Goal: Task Accomplishment & Management: Use online tool/utility

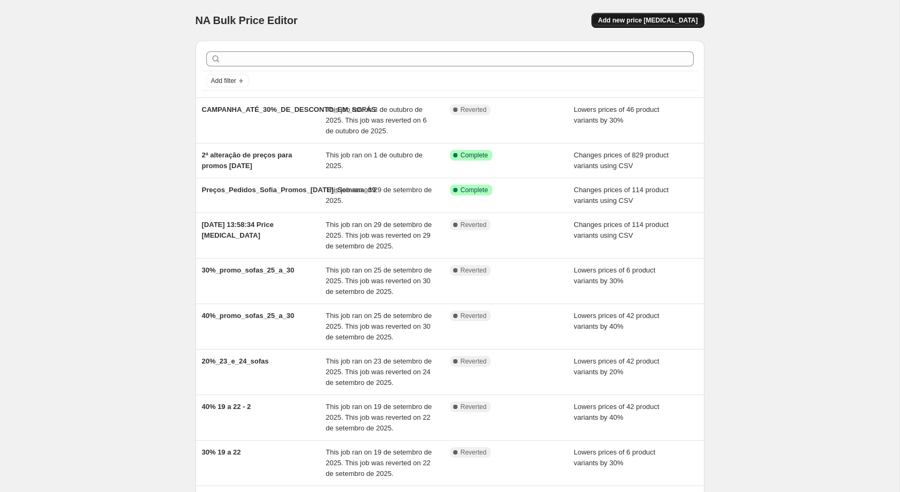
click at [645, 23] on span "Add new price [MEDICAL_DATA]" at bounding box center [648, 20] width 100 height 9
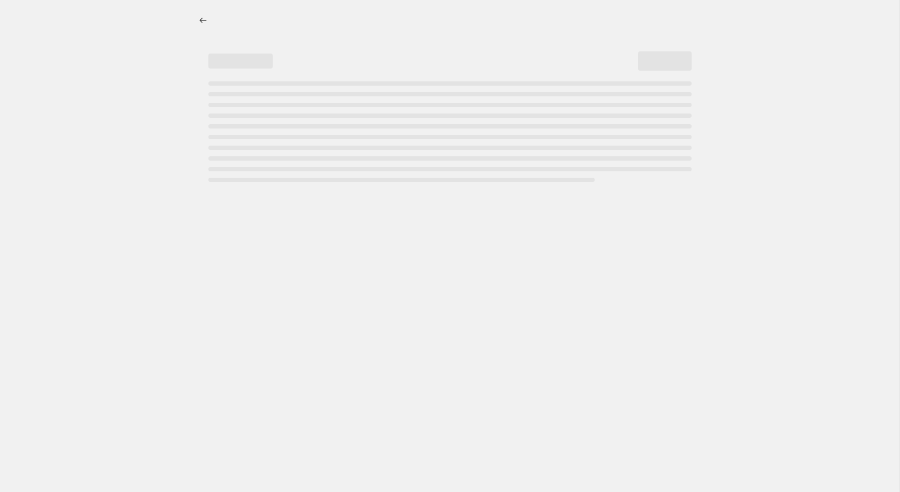
select select "percentage"
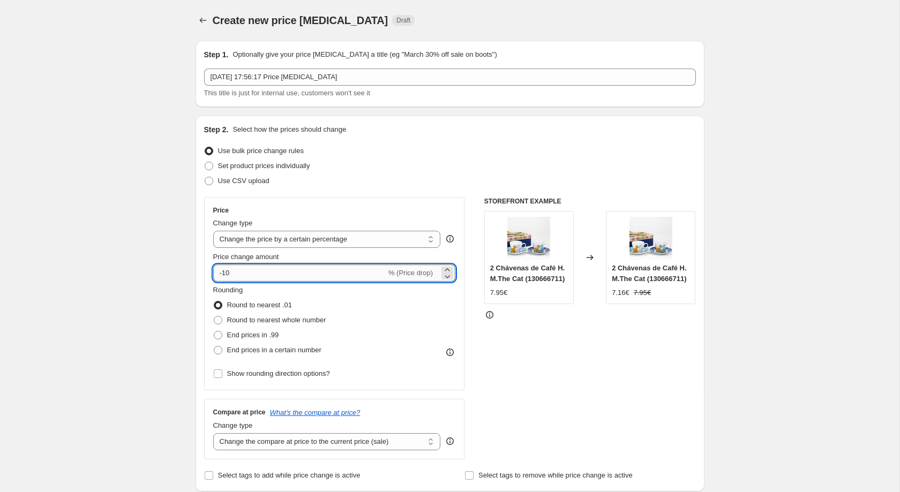
click at [275, 281] on input "-10" at bounding box center [299, 273] width 173 height 17
type input "-1"
type input "-4"
type input "-30"
click at [239, 354] on span "End prices in a certain number" at bounding box center [274, 350] width 94 height 8
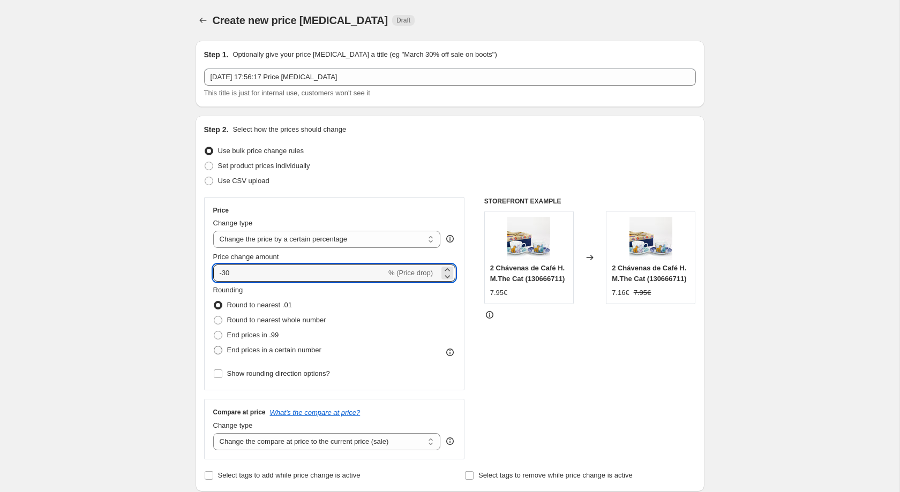
click at [214, 347] on input "End prices in a certain number" at bounding box center [214, 346] width 1 height 1
radio input "true"
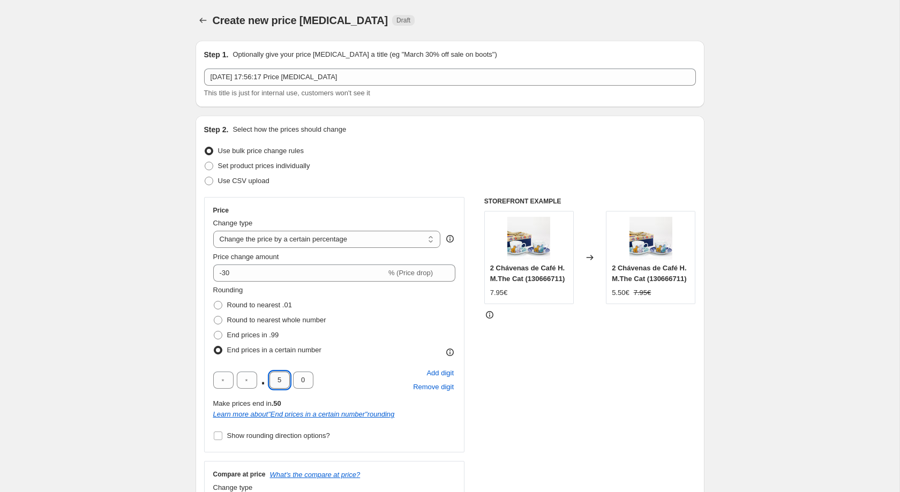
drag, startPoint x: 288, startPoint y: 379, endPoint x: 276, endPoint y: 382, distance: 11.7
click at [276, 382] on input "5" at bounding box center [279, 380] width 20 height 17
type input "3"
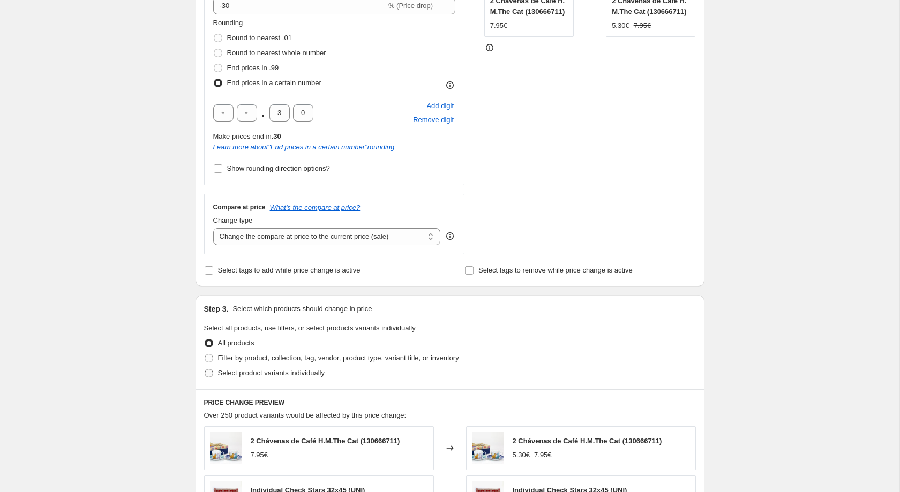
scroll to position [275, 0]
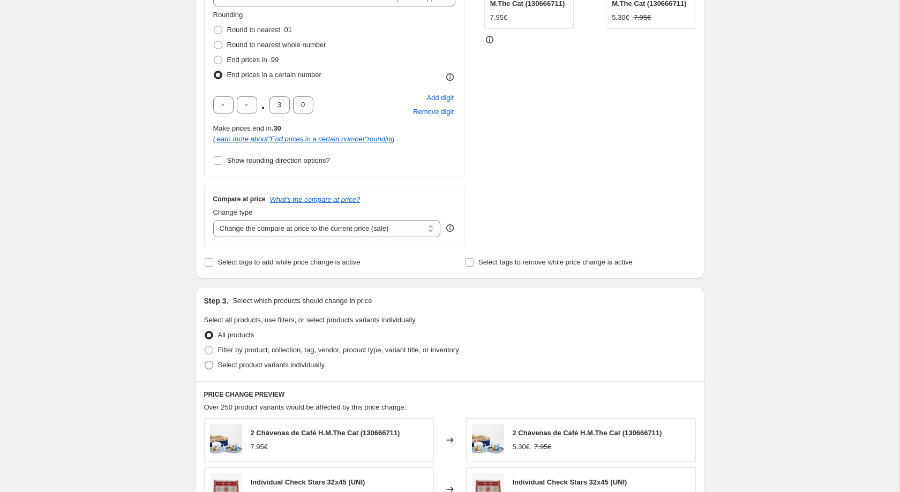
click at [247, 366] on span "Select product variants individually" at bounding box center [271, 365] width 107 height 11
click at [205, 362] on input "Select product variants individually" at bounding box center [205, 361] width 1 height 1
radio input "true"
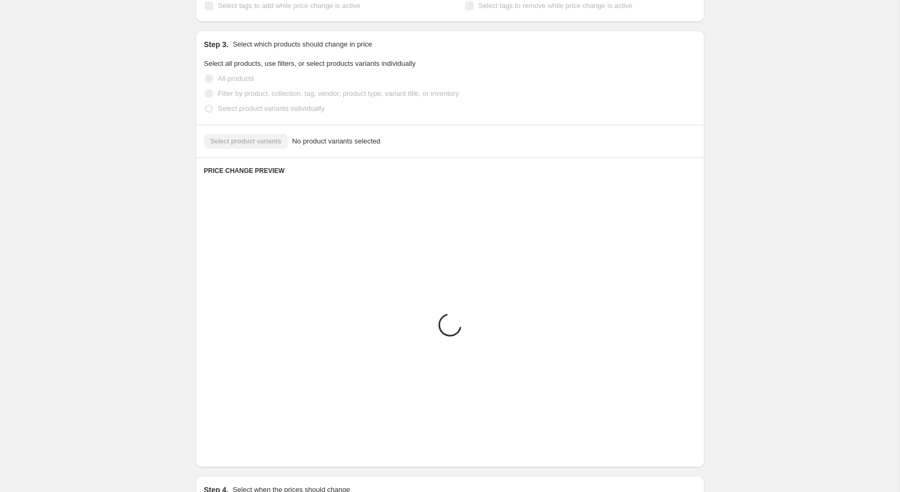
scroll to position [410, 0]
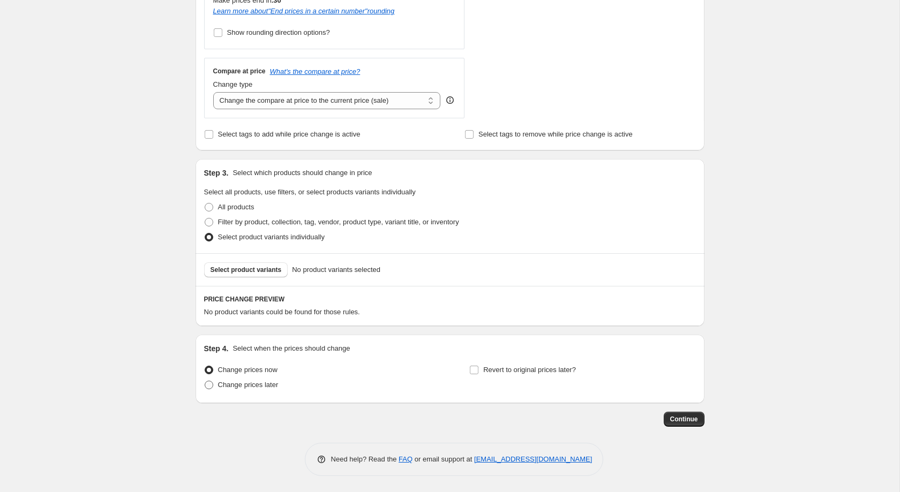
click at [232, 385] on span "Change prices later" at bounding box center [248, 385] width 61 height 8
click at [205, 381] on input "Change prices later" at bounding box center [205, 381] width 1 height 1
radio input "true"
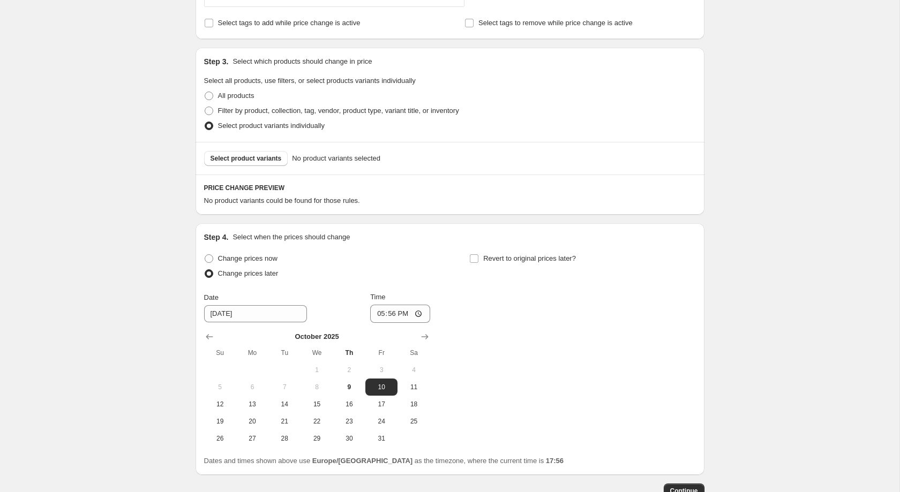
scroll to position [562, 0]
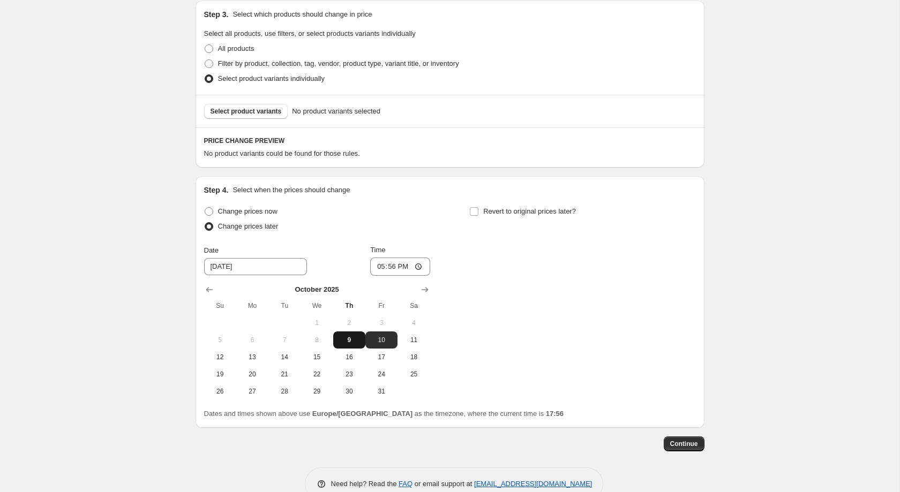
click at [356, 344] on span "9" at bounding box center [349, 340] width 24 height 9
type input "10/9/2025"
click at [392, 276] on input "17:56" at bounding box center [400, 267] width 60 height 18
type input "23:59"
click at [509, 258] on div "Change prices now Change prices later Date 10/9/2025 Time 23:59 October 2025 Su…" at bounding box center [450, 302] width 492 height 196
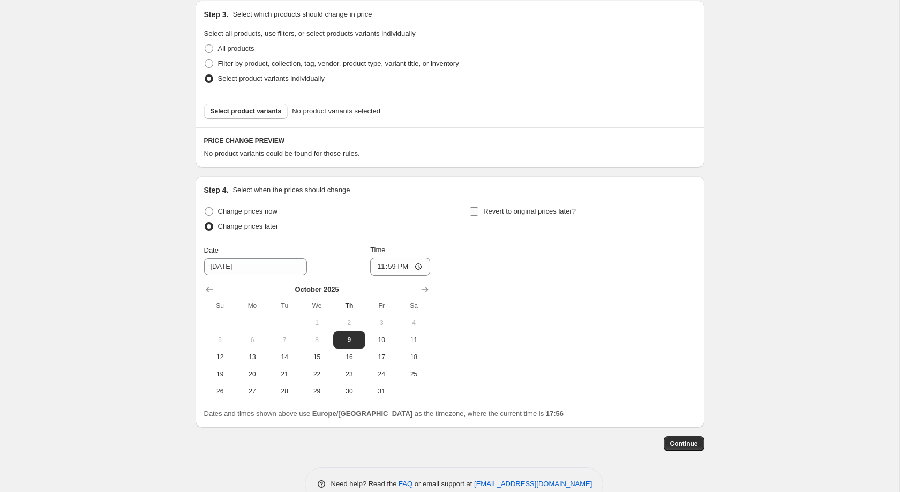
click at [479, 216] on label "Revert to original prices later?" at bounding box center [522, 211] width 107 height 15
click at [478, 216] on input "Revert to original prices later?" at bounding box center [474, 211] width 9 height 9
checkbox input "true"
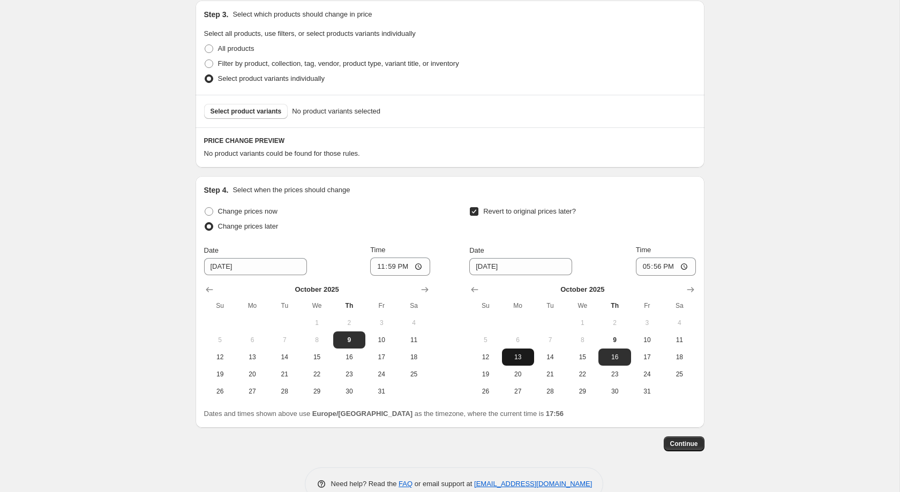
click at [527, 362] on span "13" at bounding box center [518, 357] width 24 height 9
type input "[DATE]"
click at [659, 271] on input "17:56" at bounding box center [666, 267] width 60 height 18
type input "00:00"
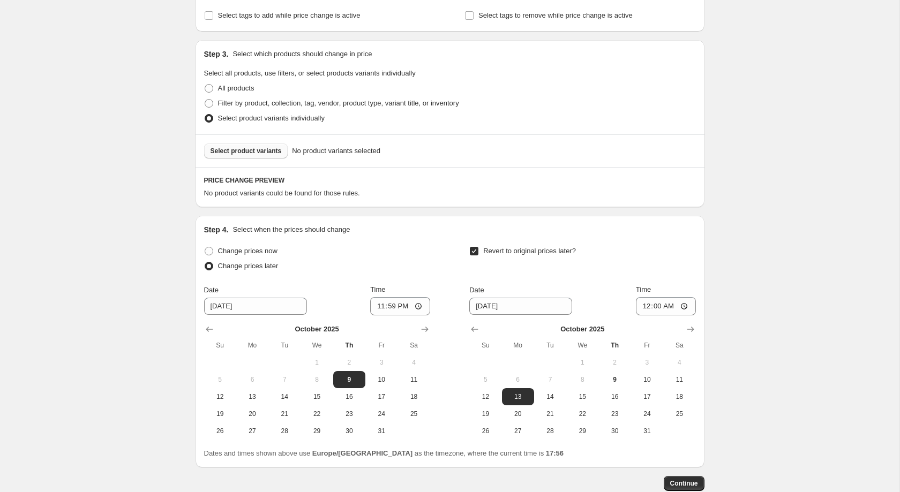
scroll to position [511, 0]
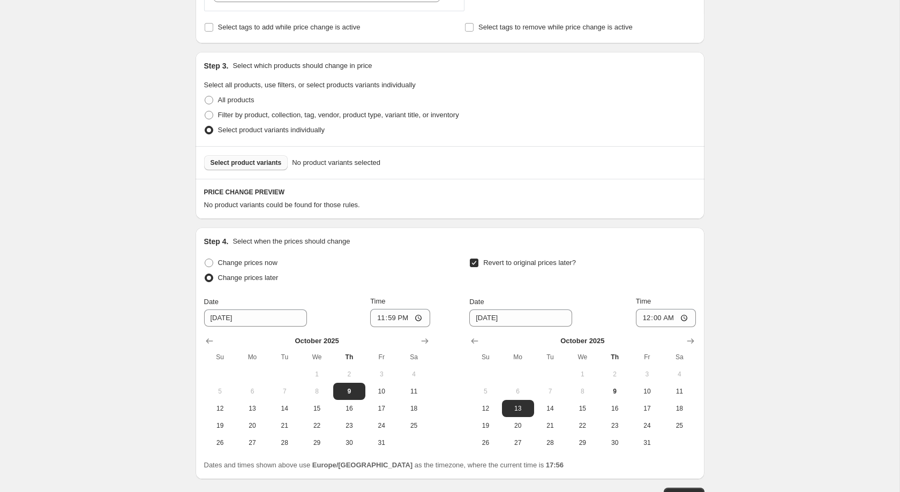
click at [261, 167] on span "Select product variants" at bounding box center [246, 163] width 71 height 9
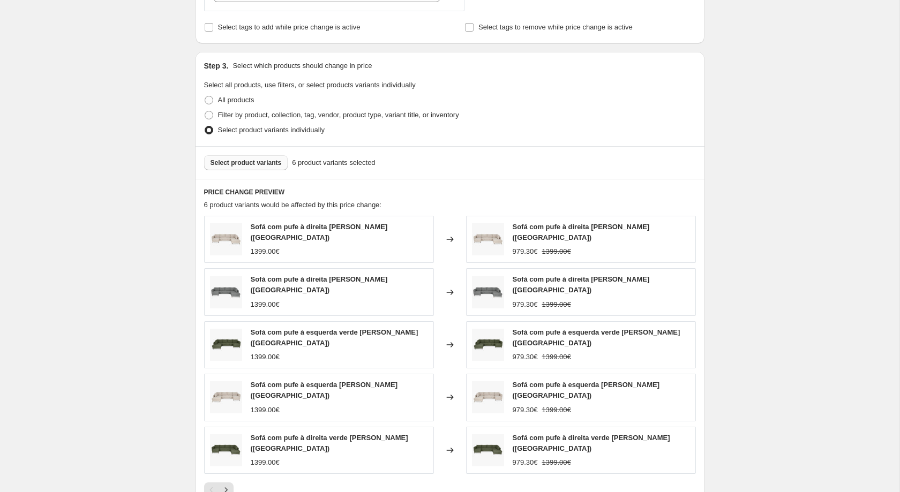
click at [271, 167] on span "Select product variants" at bounding box center [246, 163] width 71 height 9
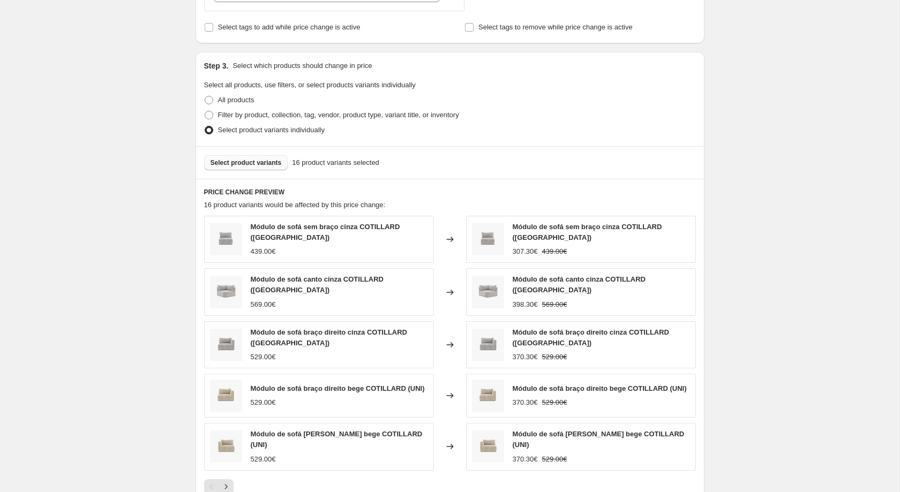
click at [264, 167] on span "Select product variants" at bounding box center [246, 163] width 71 height 9
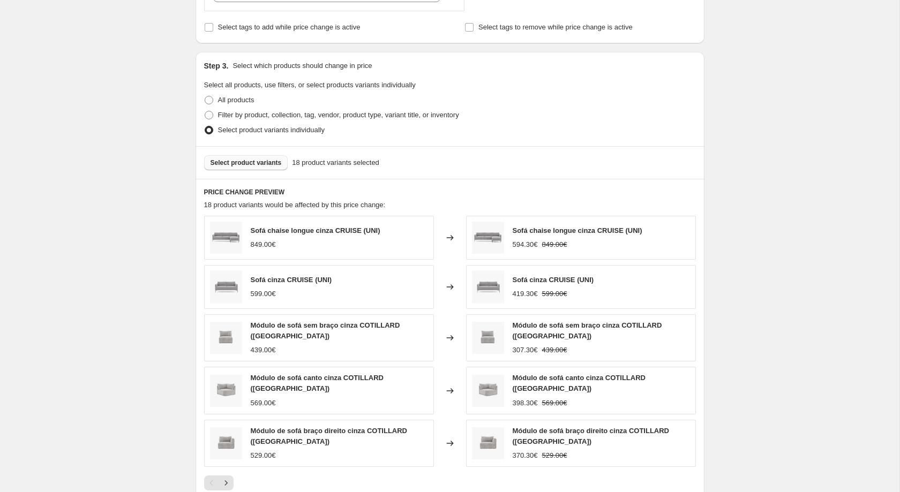
click at [261, 167] on span "Select product variants" at bounding box center [246, 163] width 71 height 9
click at [250, 160] on div "Select product variants 19 product variants selected" at bounding box center [450, 162] width 509 height 33
click at [252, 167] on span "Select product variants" at bounding box center [246, 163] width 71 height 9
click at [265, 164] on span "Select product variants" at bounding box center [246, 163] width 71 height 9
click at [267, 167] on span "Select product variants" at bounding box center [246, 163] width 71 height 9
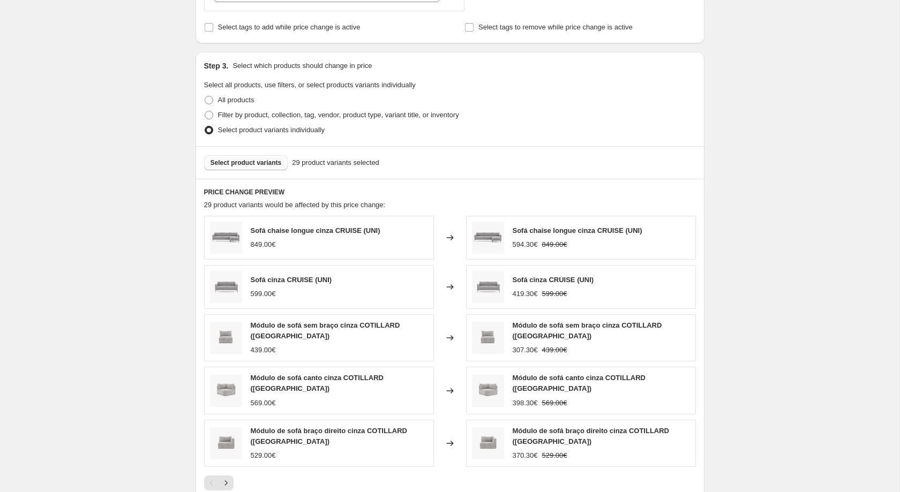
click at [273, 167] on span "Select product variants" at bounding box center [246, 163] width 71 height 9
click at [242, 167] on span "Select product variants" at bounding box center [246, 163] width 71 height 9
click at [280, 168] on button "Select product variants" at bounding box center [246, 162] width 84 height 15
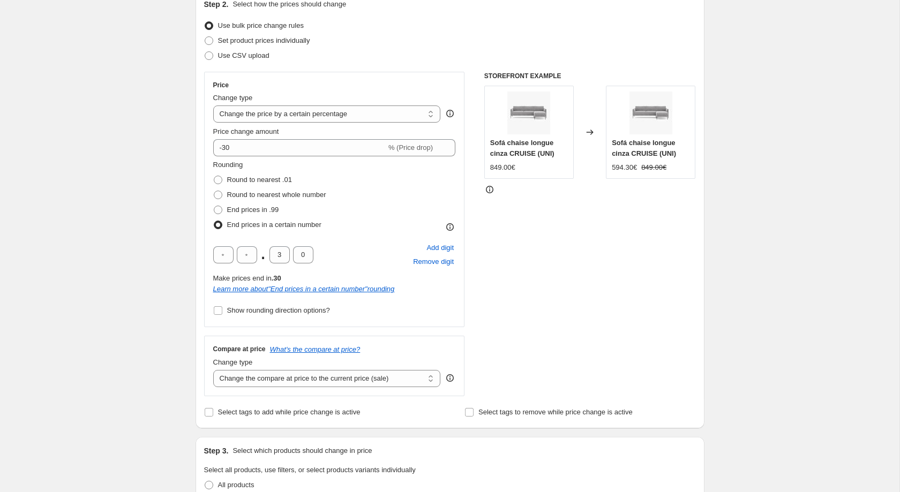
scroll to position [0, 0]
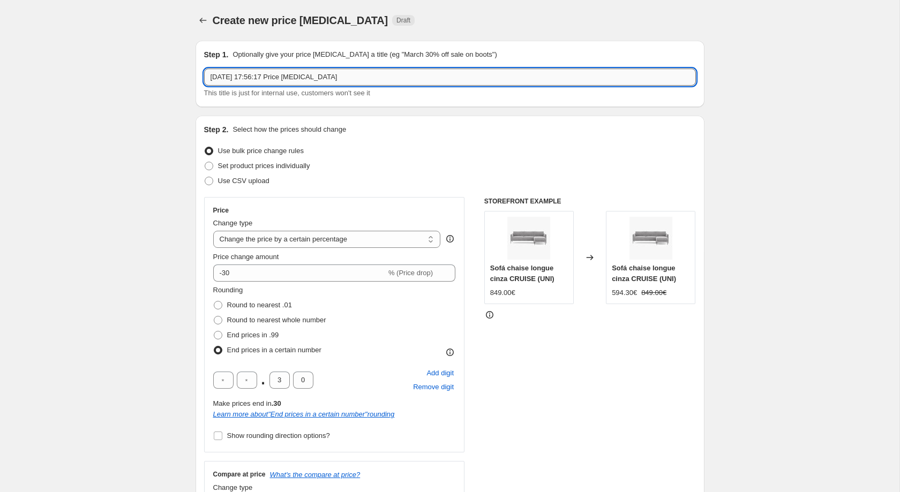
click at [392, 80] on input "9/10/2025, 17:56:17 Price change job" at bounding box center [450, 77] width 492 height 17
type input "4"
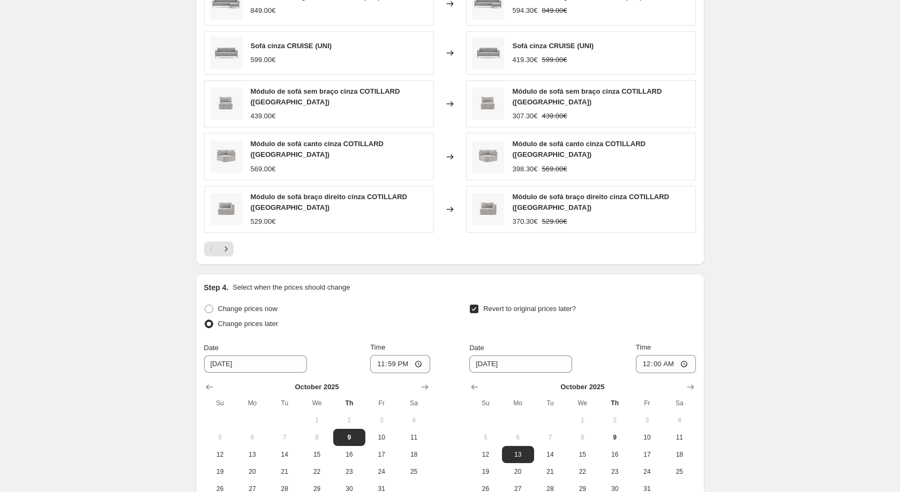
scroll to position [863, 0]
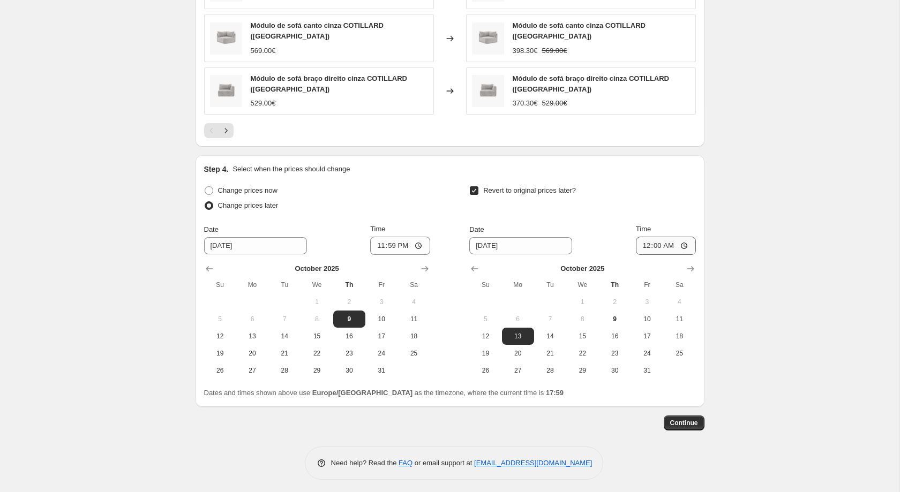
type input "30%_sofas_10/10_a_13/10"
click at [663, 246] on input "00:00" at bounding box center [666, 246] width 60 height 18
type input "23:59"
click at [389, 242] on input "23:59" at bounding box center [400, 246] width 60 height 18
click at [393, 240] on input "20:00" at bounding box center [400, 246] width 60 height 18
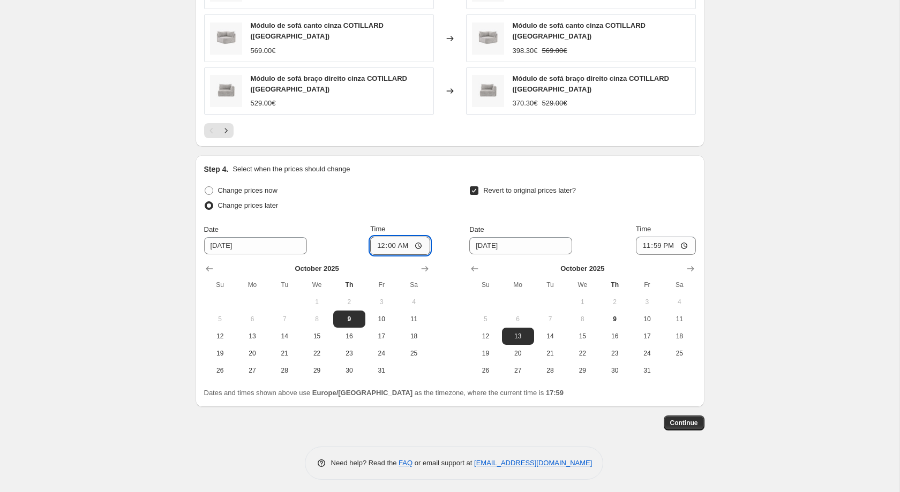
click at [407, 241] on input "00:00" at bounding box center [400, 246] width 60 height 18
type input "00:01"
click at [690, 416] on button "Continue" at bounding box center [684, 423] width 41 height 15
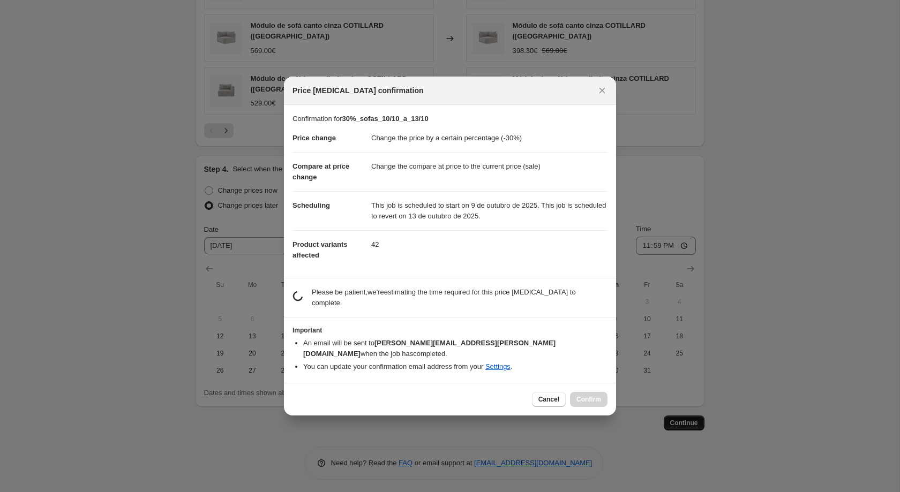
scroll to position [0, 0]
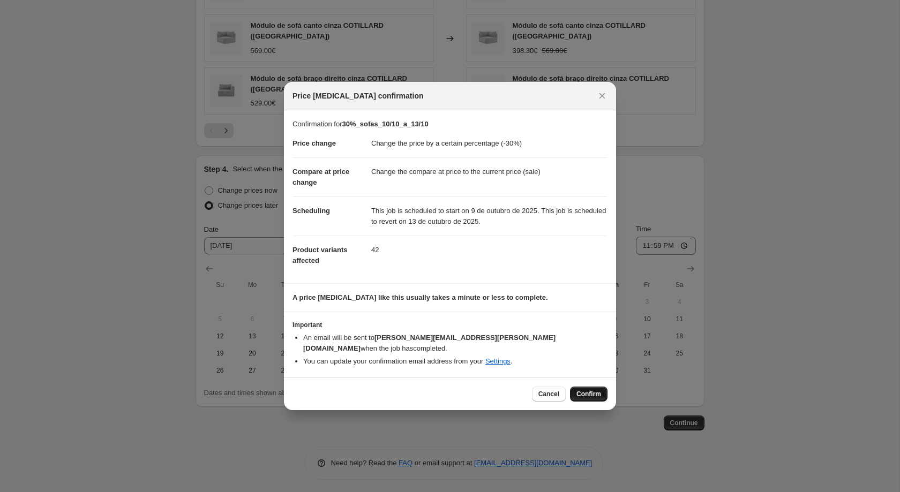
click at [587, 390] on span "Confirm" at bounding box center [588, 394] width 25 height 9
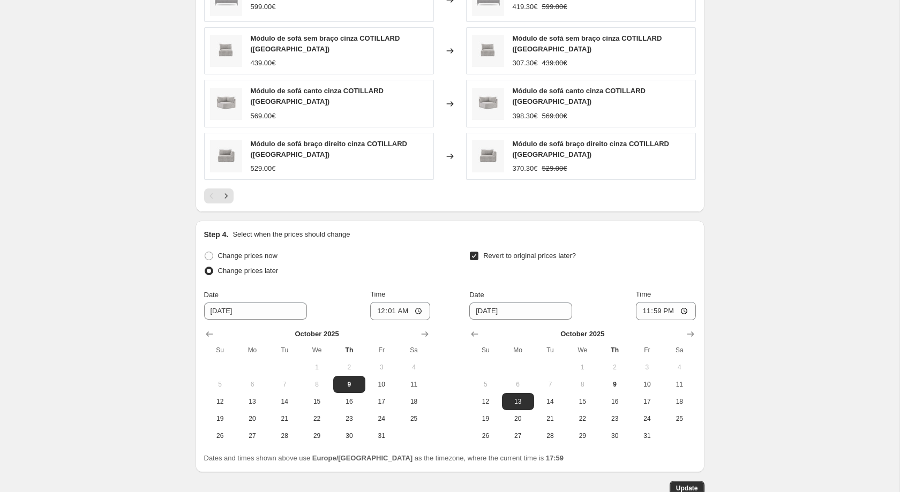
scroll to position [857, 0]
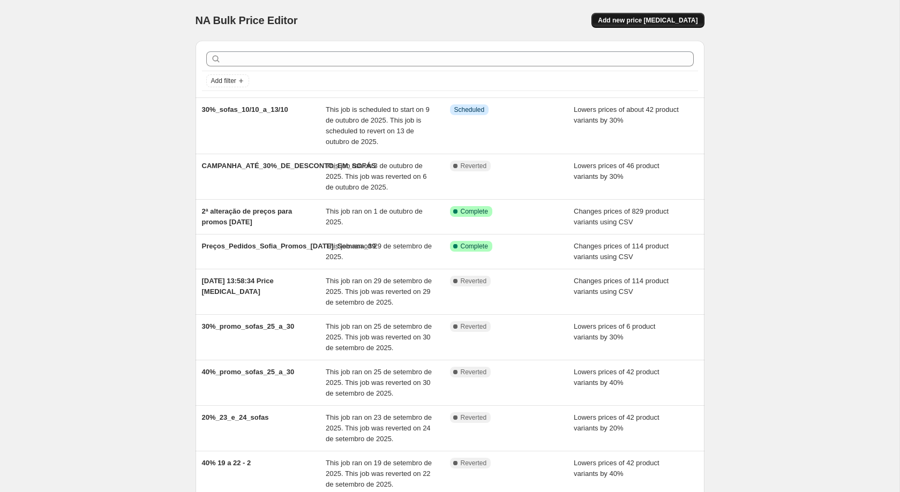
click at [632, 14] on button "Add new price [MEDICAL_DATA]" at bounding box center [647, 20] width 112 height 15
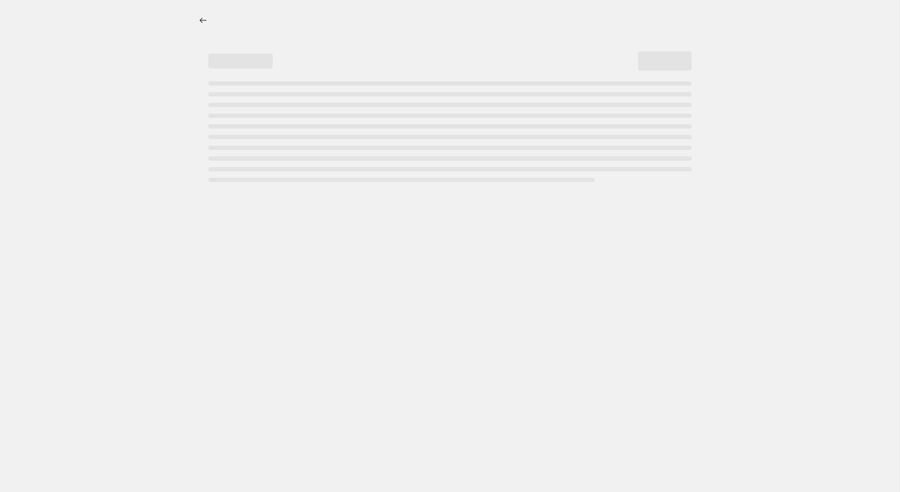
select select "percentage"
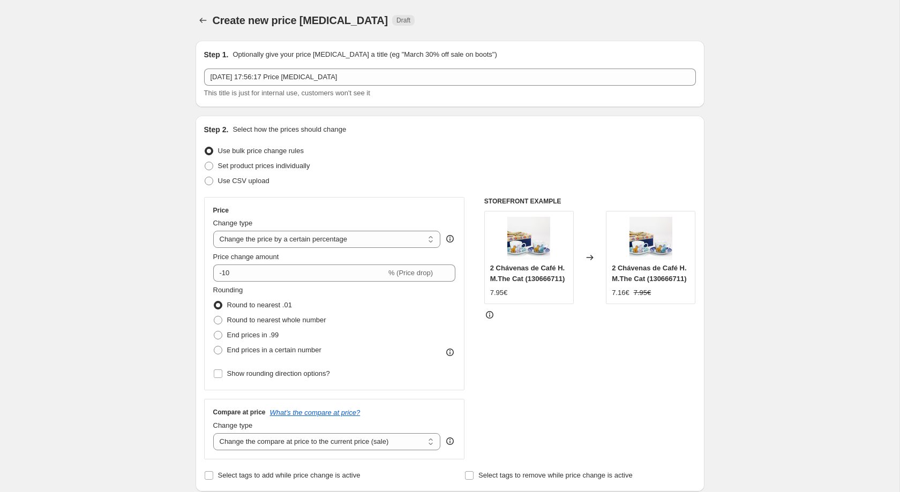
click at [212, 22] on div at bounding box center [204, 20] width 17 height 15
click at [206, 22] on icon "Price change jobs" at bounding box center [203, 20] width 11 height 11
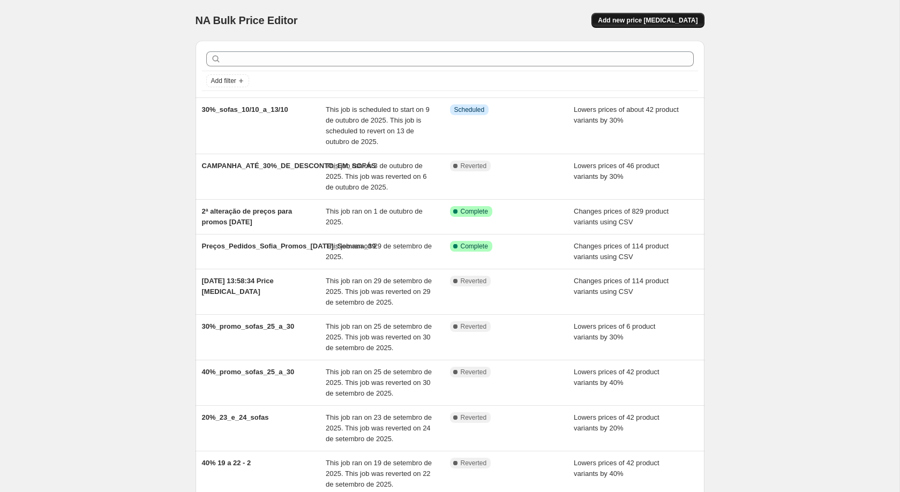
click at [653, 18] on span "Add new price [MEDICAL_DATA]" at bounding box center [648, 20] width 100 height 9
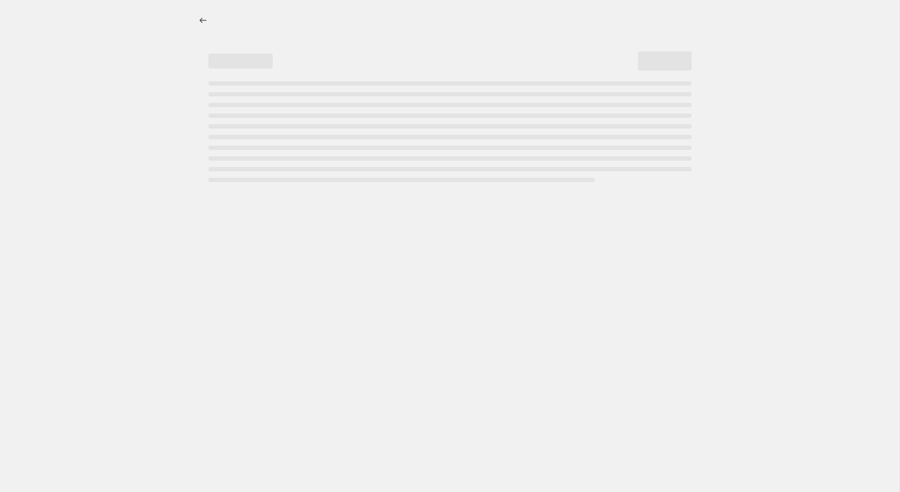
select select "percentage"
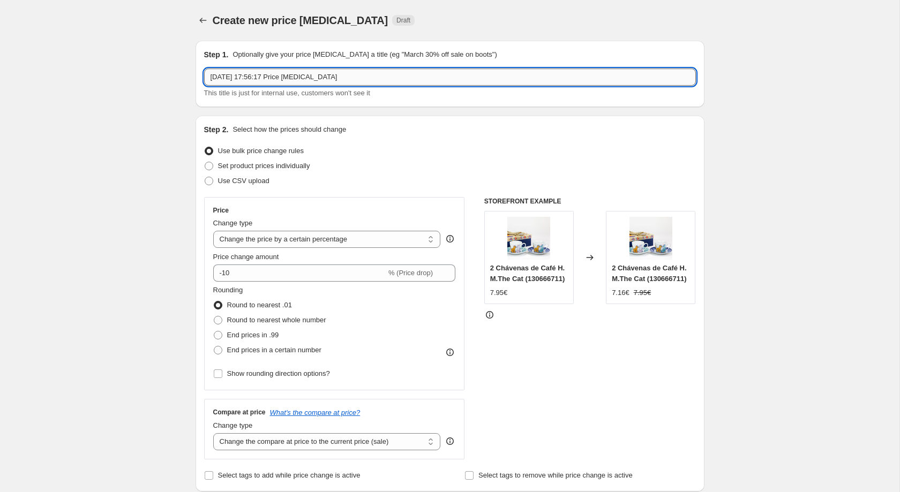
click at [301, 69] on input "9/10/2025, 17:56:17 Price change job" at bounding box center [450, 77] width 492 height 17
type input "20%_sofas_"
click at [228, 356] on span "End prices in a certain number" at bounding box center [274, 350] width 94 height 11
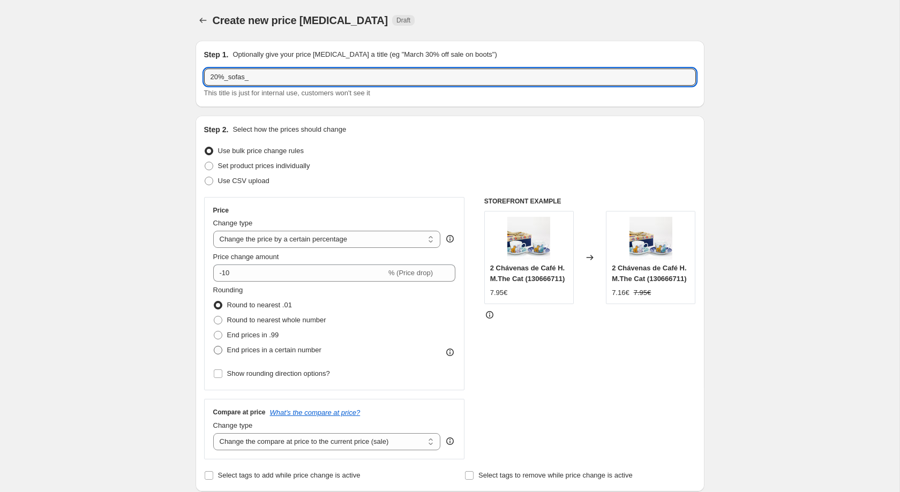
click at [214, 347] on input "End prices in a certain number" at bounding box center [214, 346] width 1 height 1
radio input "true"
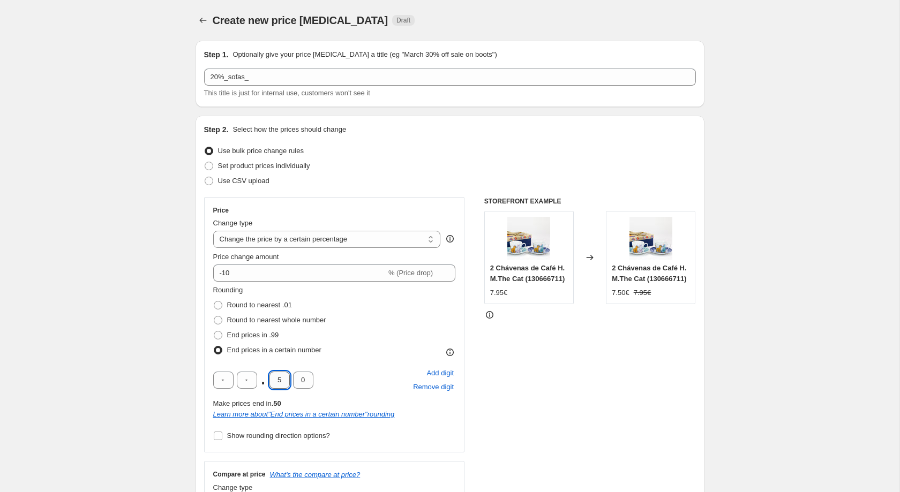
click at [280, 386] on input "5" at bounding box center [279, 380] width 20 height 17
type input "3"
click at [229, 280] on input "-10" at bounding box center [299, 273] width 173 height 17
click at [225, 273] on input "-10" at bounding box center [299, 273] width 173 height 17
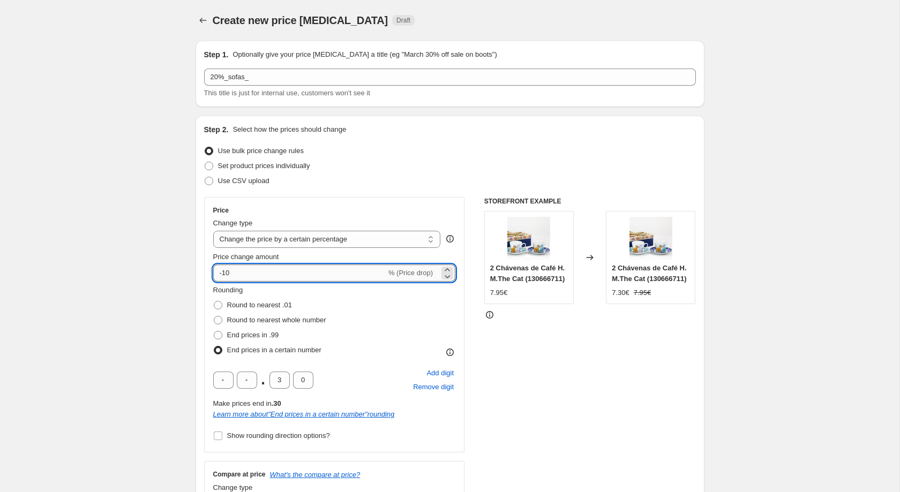
drag, startPoint x: 222, startPoint y: 273, endPoint x: 233, endPoint y: 274, distance: 10.8
click at [233, 274] on input "-10" at bounding box center [299, 273] width 173 height 17
type input "-30"
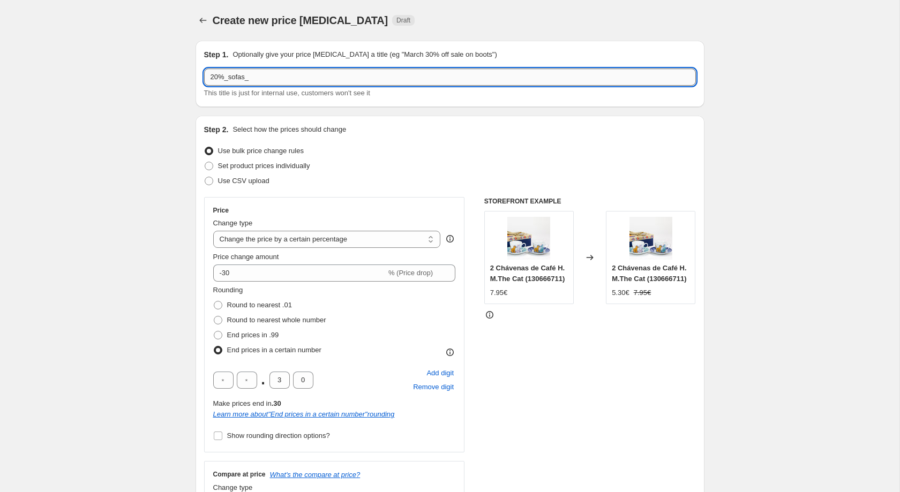
click at [266, 73] on input "20%_sofas_" at bounding box center [450, 77] width 492 height 17
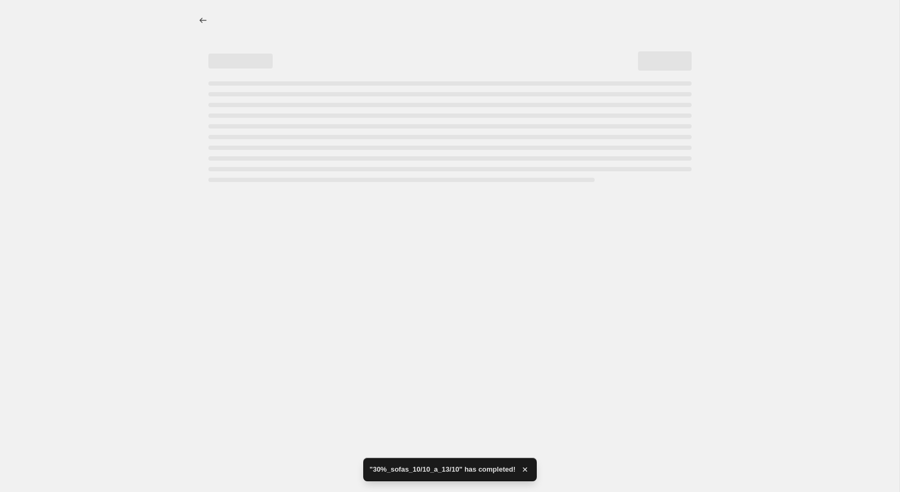
select select "percentage"
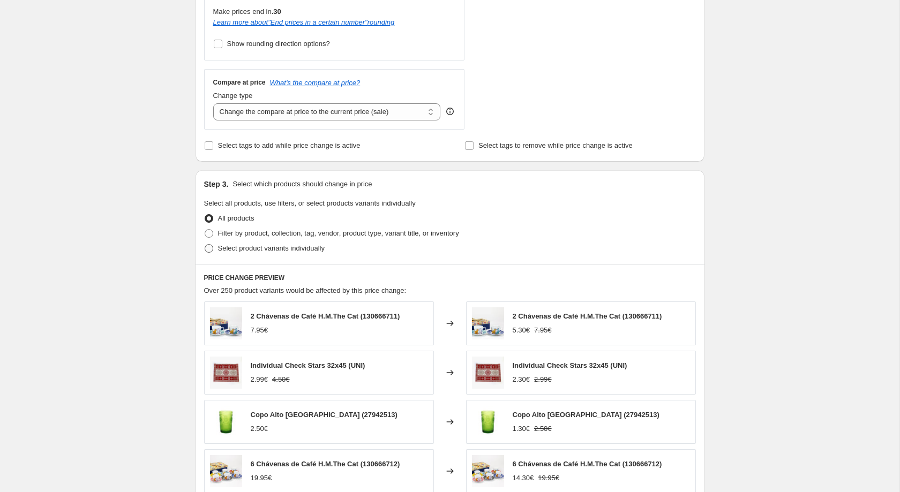
scroll to position [393, 0]
click at [234, 251] on span "Select product variants individually" at bounding box center [271, 247] width 107 height 8
click at [205, 244] on input "Select product variants individually" at bounding box center [205, 243] width 1 height 1
radio input "true"
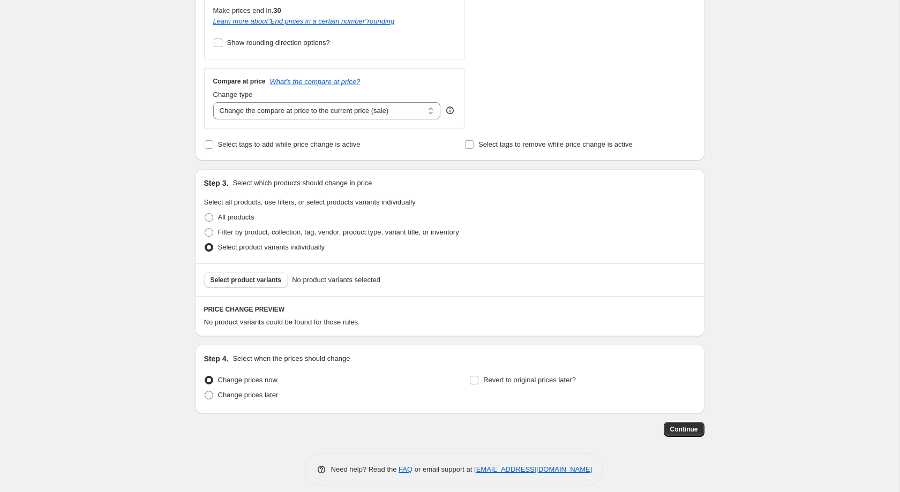
click at [266, 399] on span "Change prices later" at bounding box center [248, 395] width 61 height 8
click at [205, 392] on input "Change prices later" at bounding box center [205, 391] width 1 height 1
radio input "true"
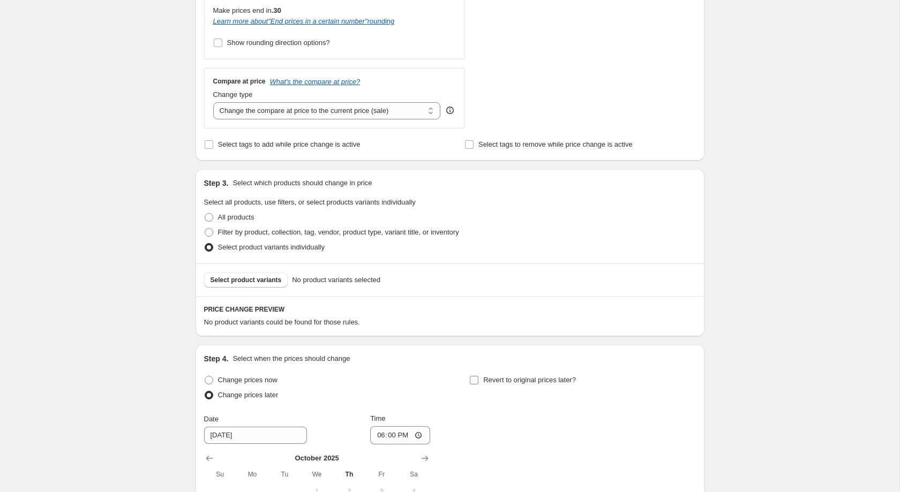
click at [492, 386] on span "Revert to original prices later?" at bounding box center [529, 380] width 93 height 11
click at [478, 385] on input "Revert to original prices later?" at bounding box center [474, 380] width 9 height 9
checkbox input "true"
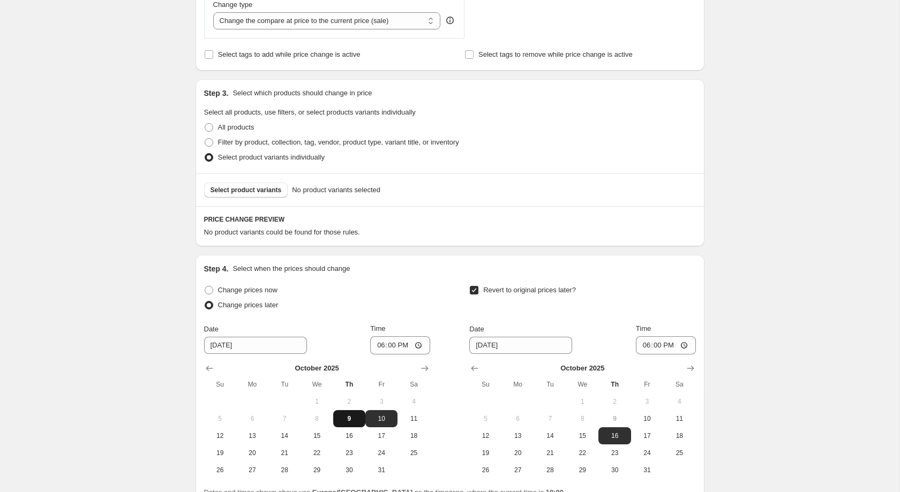
scroll to position [484, 0]
click at [351, 427] on button "9" at bounding box center [349, 418] width 32 height 17
click at [393, 354] on input "18:00" at bounding box center [400, 345] width 60 height 18
click at [389, 423] on span "10" at bounding box center [382, 418] width 24 height 9
type input "[DATE]"
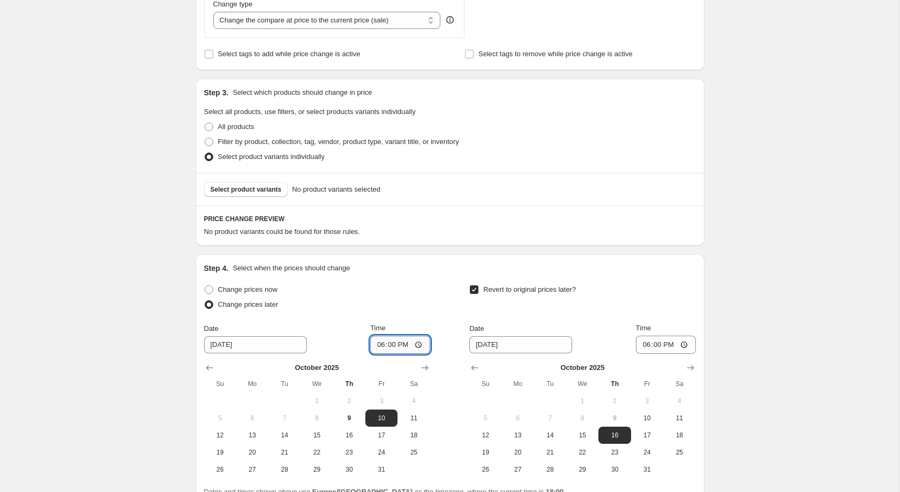
click at [392, 354] on input "18:00" at bounding box center [400, 345] width 60 height 18
type input "00:01"
click at [525, 444] on button "13" at bounding box center [518, 435] width 32 height 17
type input "[DATE]"
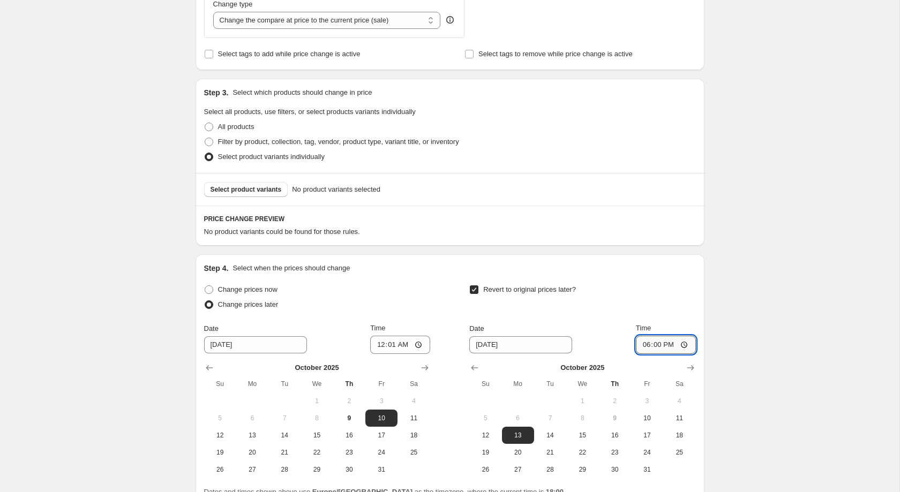
click at [657, 354] on input "18:00" at bounding box center [666, 345] width 60 height 18
type input "23:59"
click at [790, 256] on div "Create new price change job. This page is ready Create new price change job Dra…" at bounding box center [449, 55] width 899 height 1079
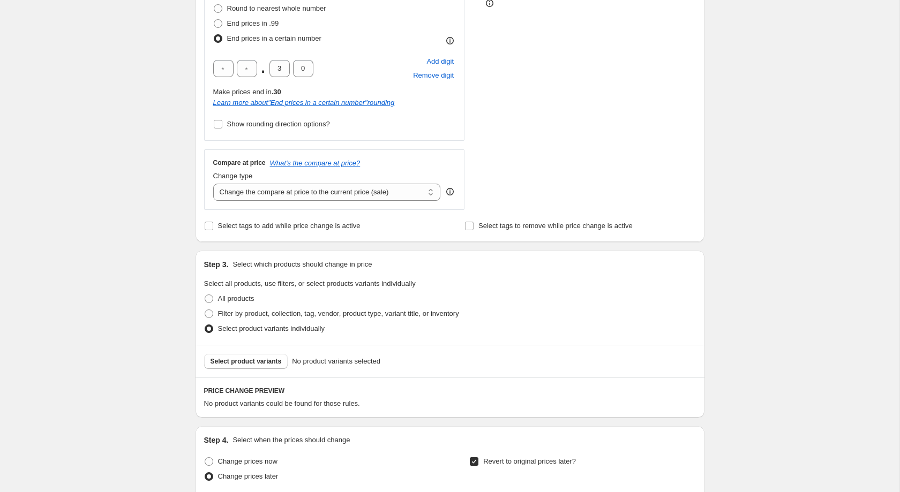
scroll to position [308, 0]
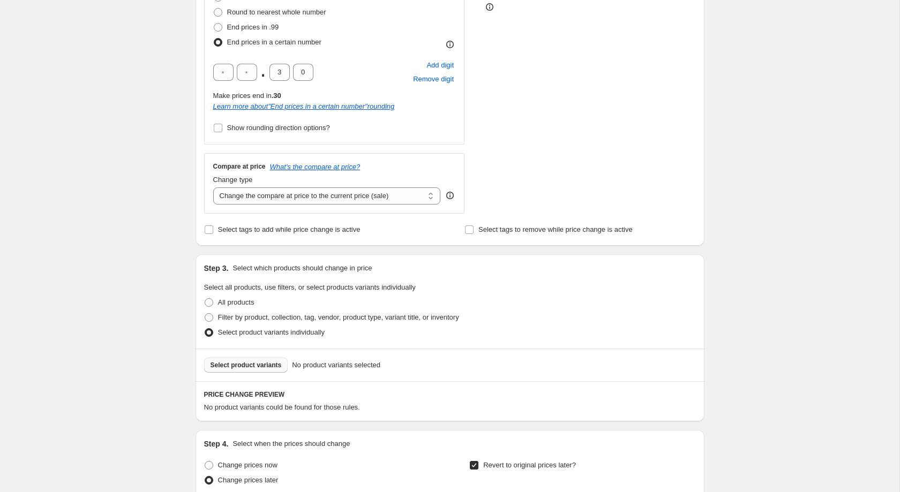
click at [228, 369] on span "Select product variants" at bounding box center [246, 365] width 71 height 9
click at [266, 380] on div "Select product variants No product variants selected" at bounding box center [450, 365] width 509 height 33
click at [264, 370] on span "Select product variants" at bounding box center [246, 365] width 71 height 9
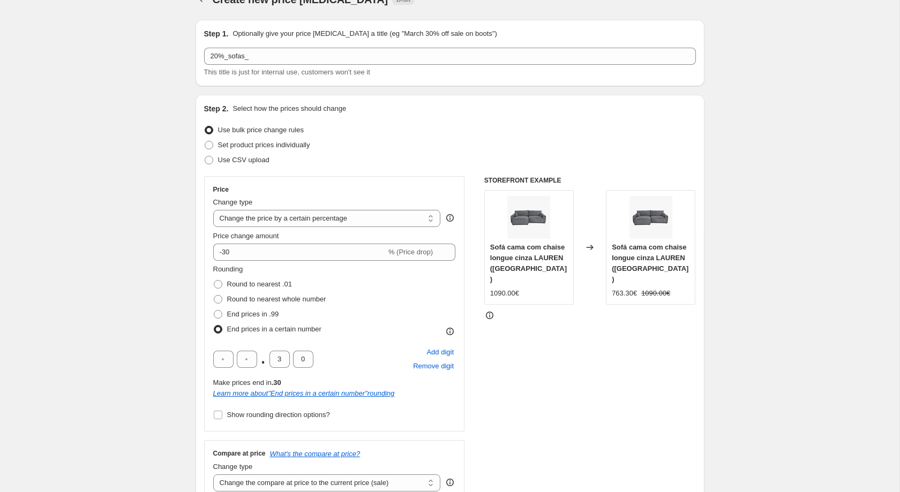
scroll to position [11, 0]
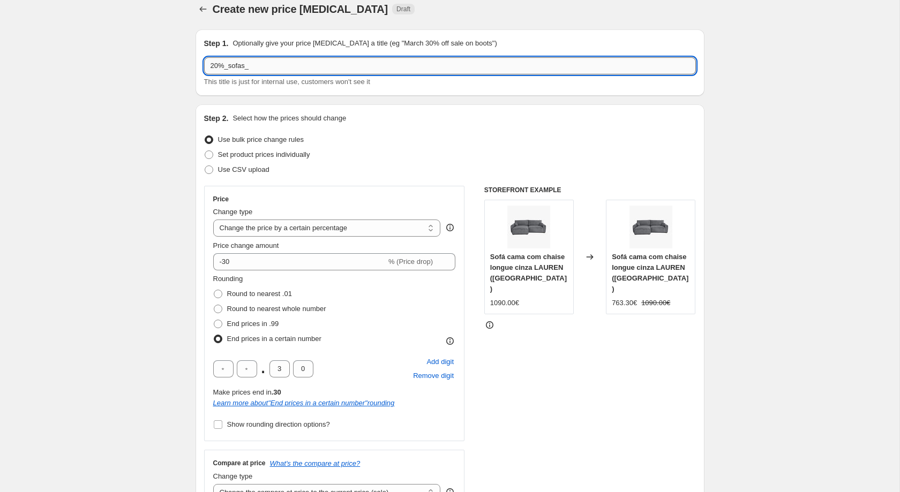
click at [358, 57] on input "20%_sofas_" at bounding box center [450, 65] width 492 height 17
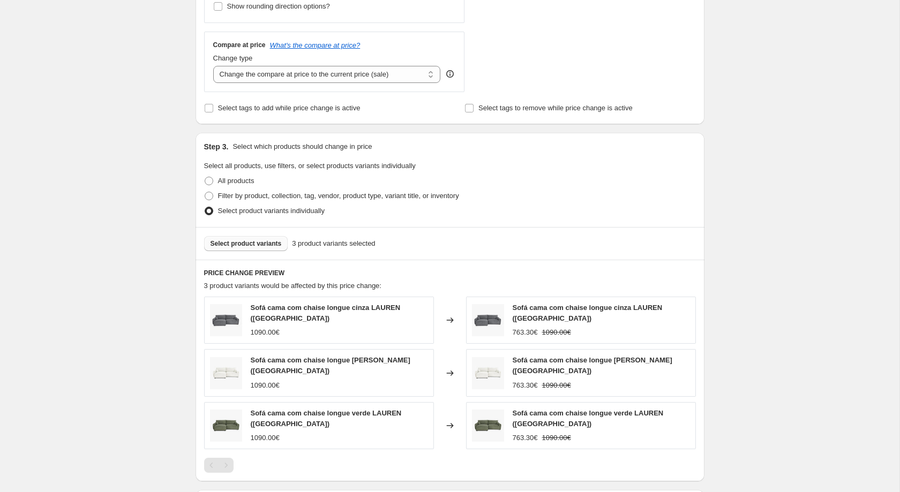
scroll to position [524, 0]
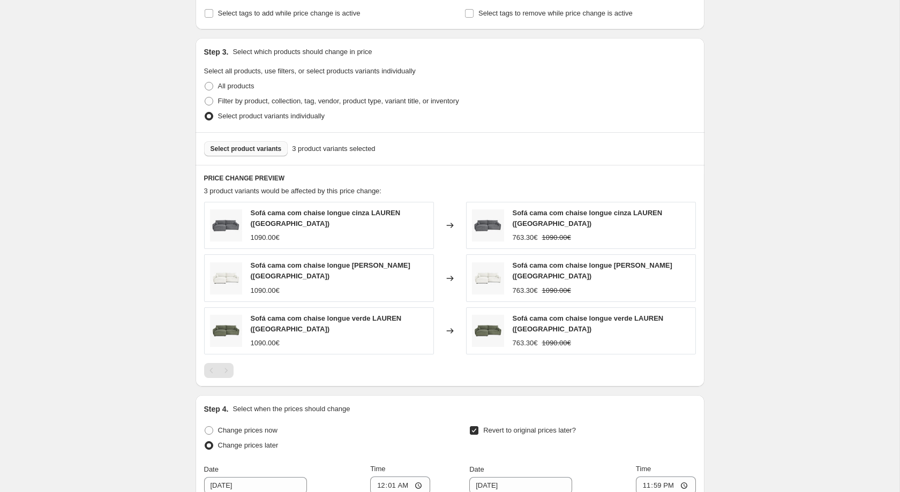
click at [449, 280] on icon at bounding box center [450, 278] width 11 height 11
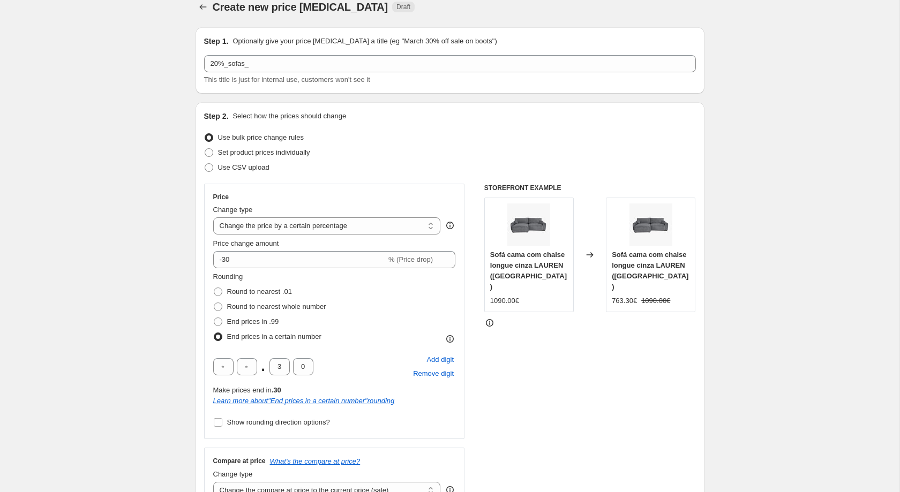
scroll to position [0, 0]
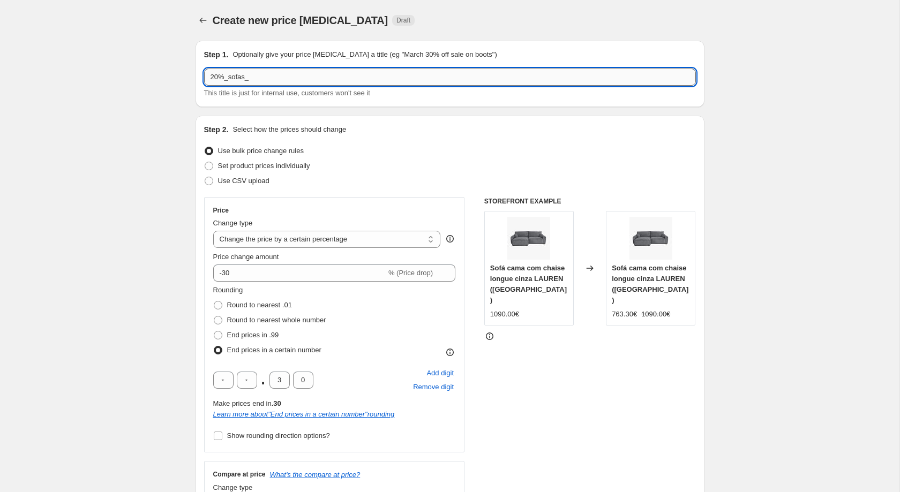
click at [310, 78] on input "20%_sofas_" at bounding box center [450, 77] width 492 height 17
type input "20%_sofas_10/10_13/10"
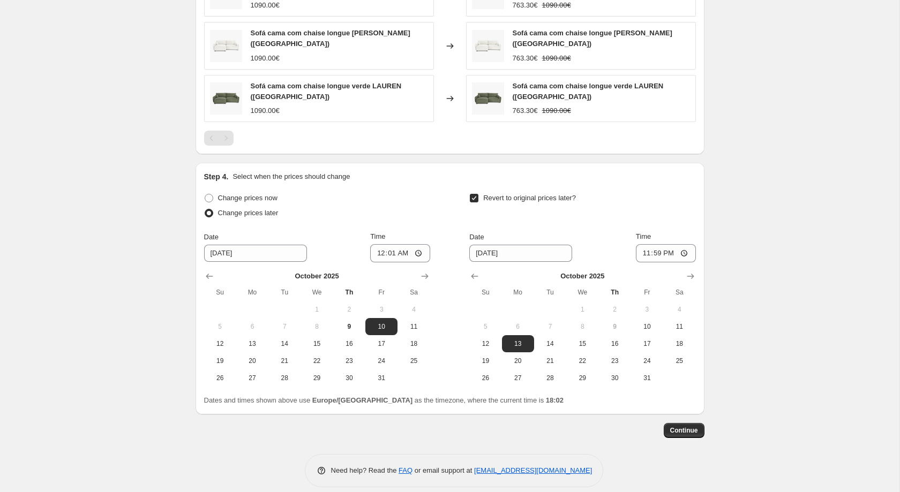
scroll to position [759, 0]
click at [671, 422] on button "Continue" at bounding box center [684, 429] width 41 height 15
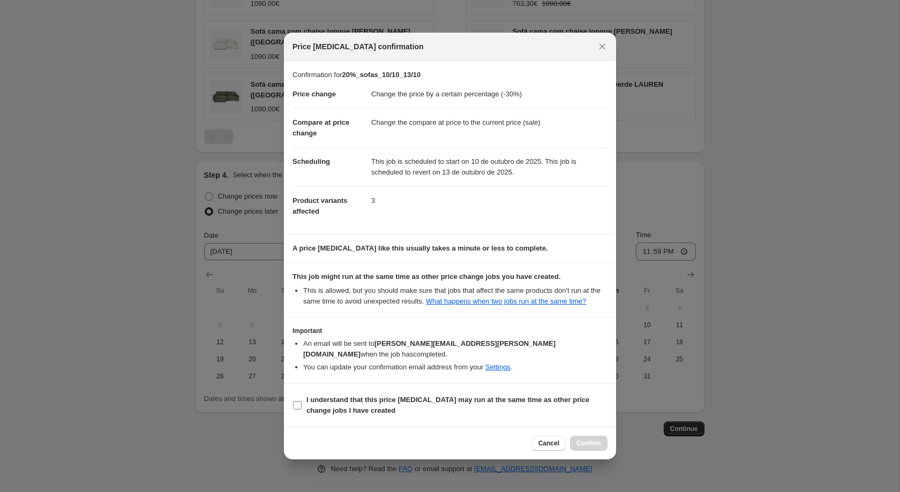
click at [427, 401] on span "I understand that this price [MEDICAL_DATA] may run at the same time as other p…" at bounding box center [456, 405] width 301 height 21
click at [302, 401] on input "I understand that this price [MEDICAL_DATA] may run at the same time as other p…" at bounding box center [297, 405] width 9 height 9
checkbox input "true"
click at [562, 438] on button "Cancel" at bounding box center [549, 443] width 34 height 15
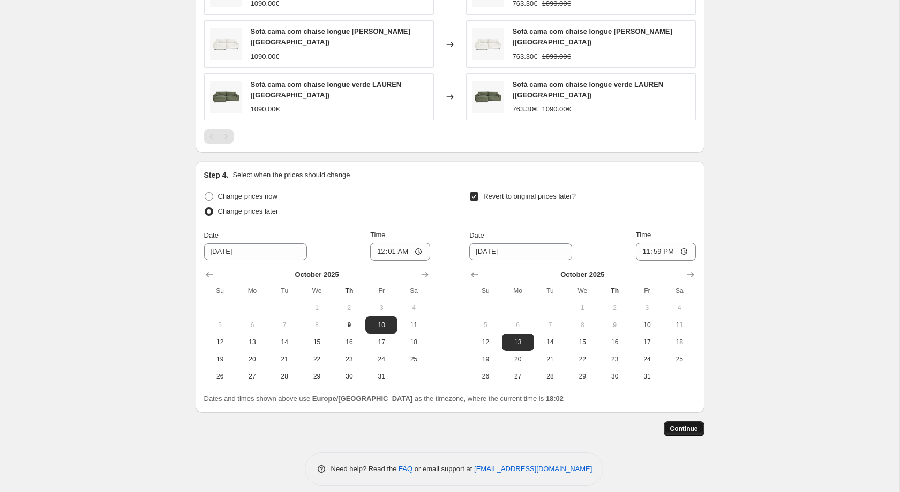
click at [677, 429] on span "Continue" at bounding box center [684, 429] width 28 height 9
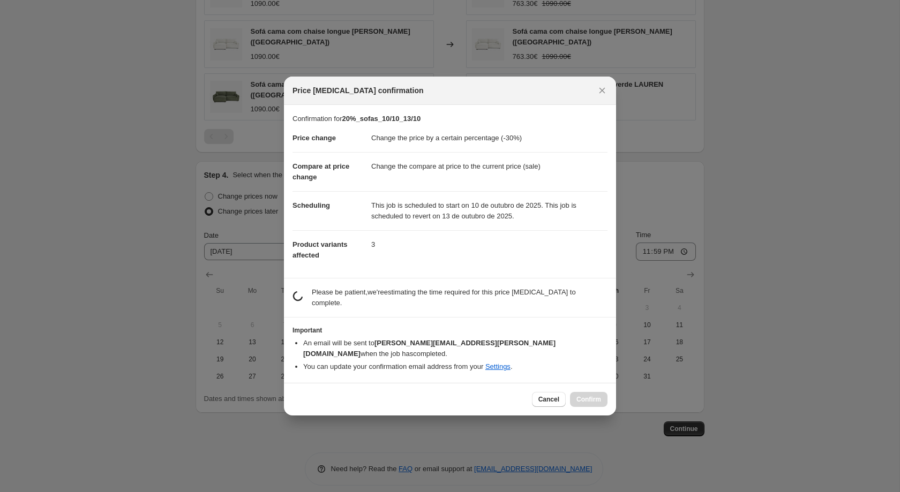
scroll to position [0, 0]
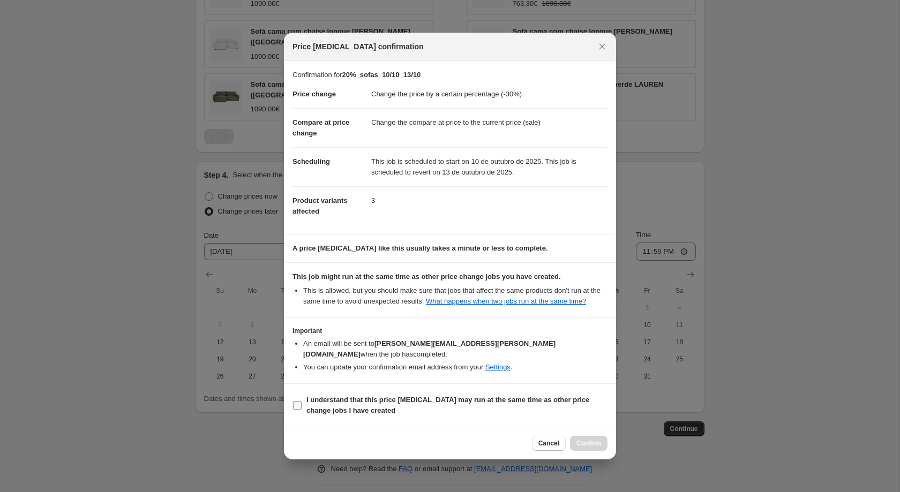
click at [358, 409] on span "I understand that this price [MEDICAL_DATA] may run at the same time as other p…" at bounding box center [456, 405] width 301 height 21
click at [302, 409] on input "I understand that this price [MEDICAL_DATA] may run at the same time as other p…" at bounding box center [297, 405] width 9 height 9
checkbox input "true"
click at [585, 447] on div "Cancel Confirm" at bounding box center [450, 443] width 332 height 33
click at [589, 442] on span "Confirm" at bounding box center [588, 443] width 25 height 9
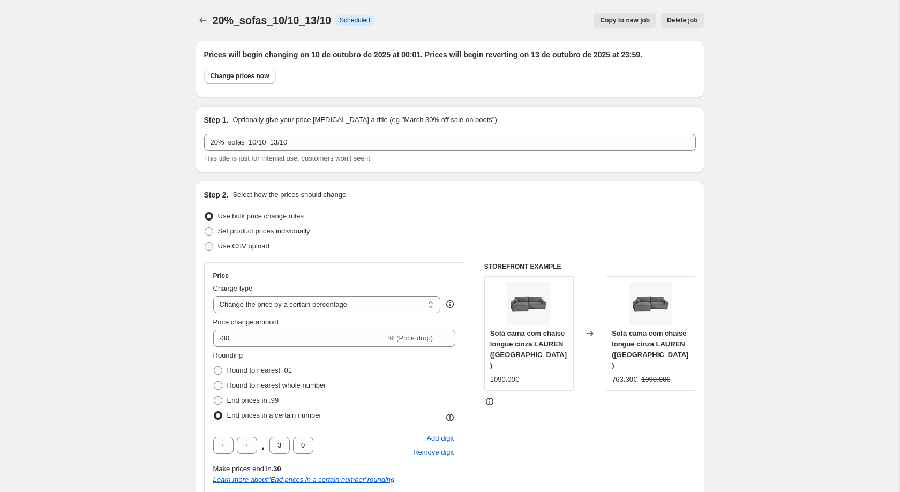
click at [206, 29] on div "20%_sofas_10/10_13/10. This page is ready 20%_sofas_10/10_13/10 Info Scheduled …" at bounding box center [450, 20] width 509 height 41
click at [206, 24] on icon "Price change jobs" at bounding box center [203, 20] width 11 height 11
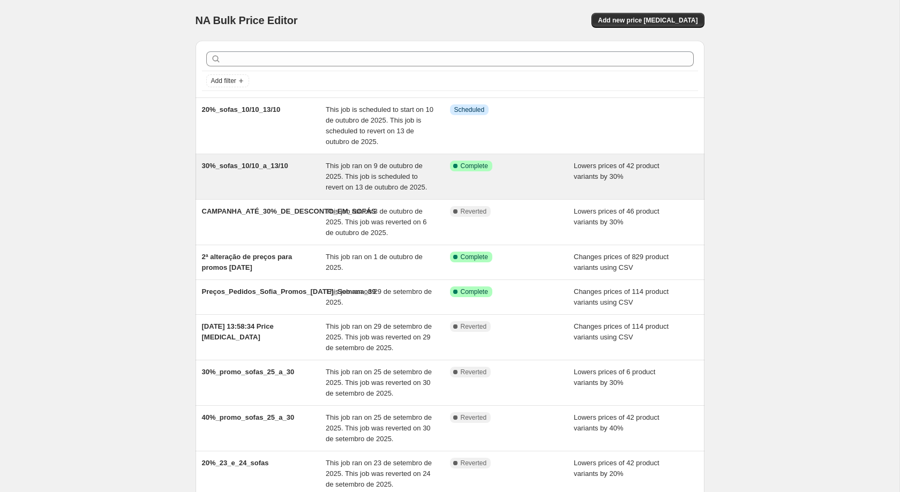
click at [450, 178] on div "Success Complete Complete" at bounding box center [512, 177] width 124 height 32
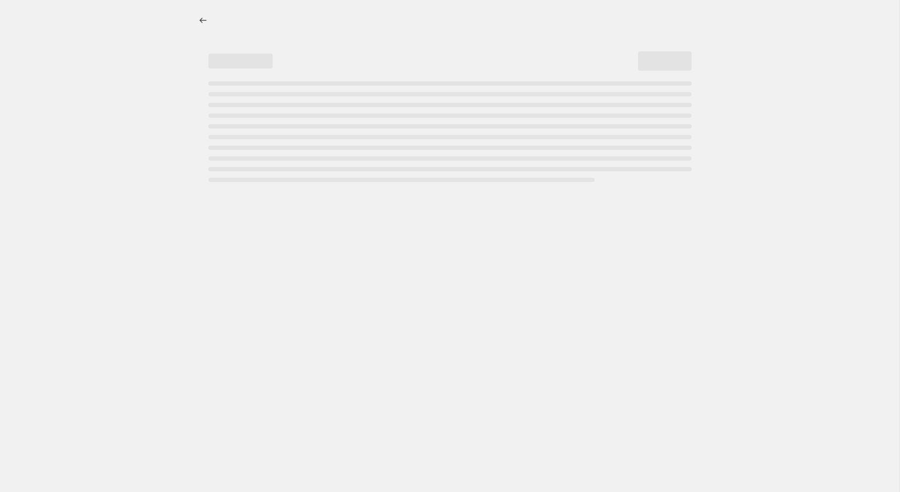
select select "percentage"
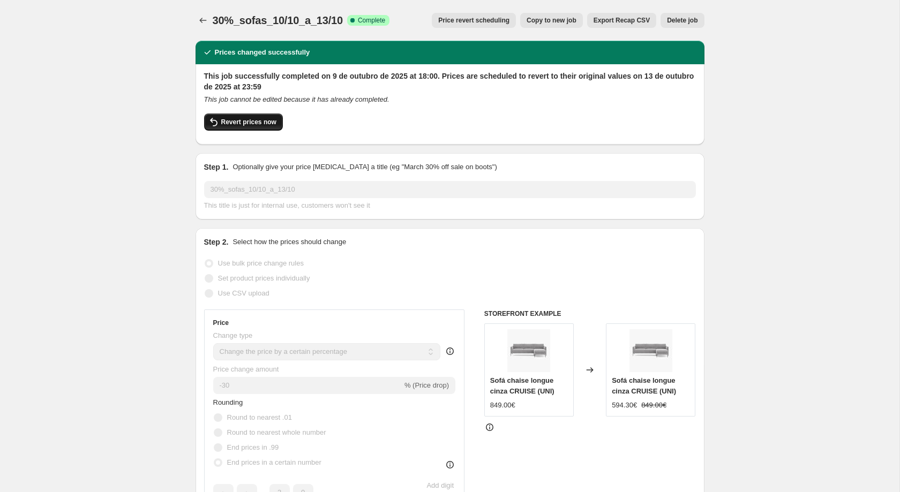
click at [254, 129] on button "Revert prices now" at bounding box center [243, 122] width 79 height 17
checkbox input "false"
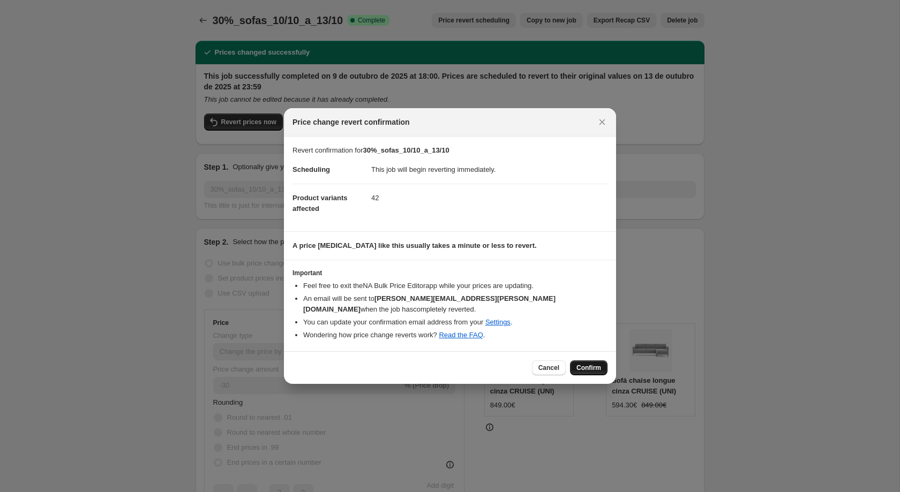
click at [602, 363] on button "Confirm" at bounding box center [588, 368] width 37 height 15
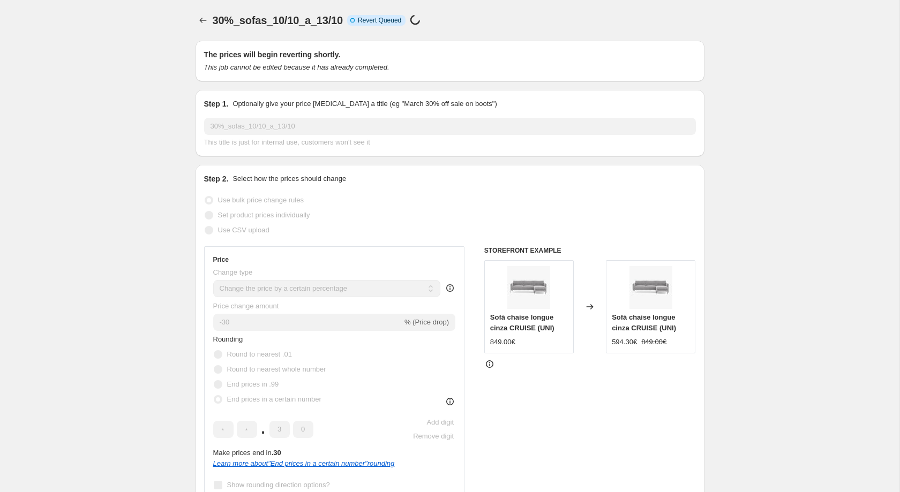
click at [279, 22] on span "30%_sofas_10/10_a_13/10" at bounding box center [278, 20] width 130 height 12
copy span "30%_sofas_10/10_a_13/10"
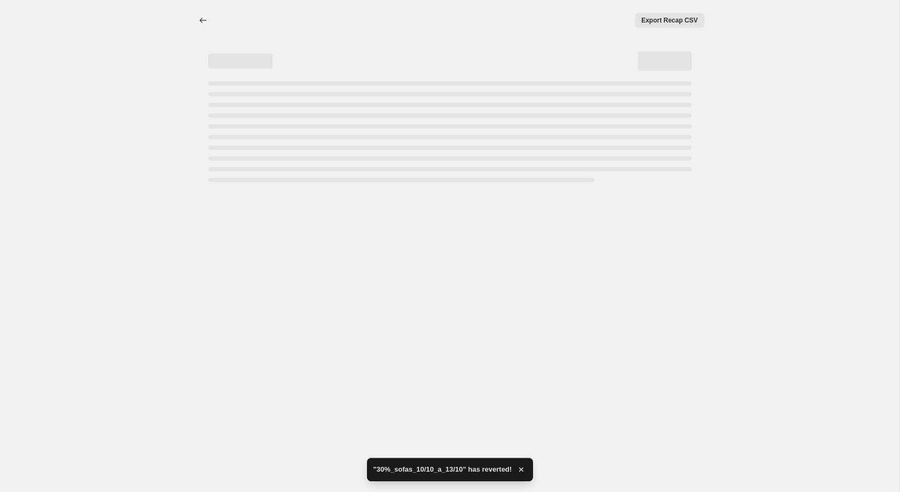
select select "percentage"
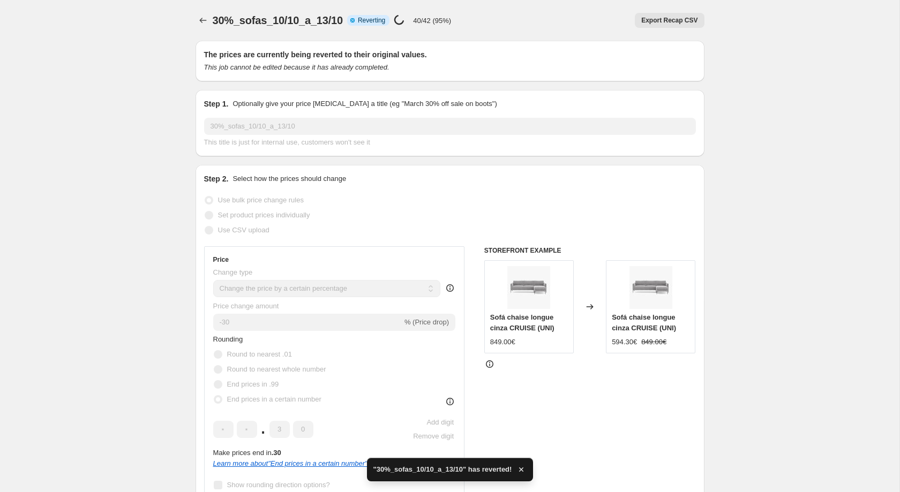
checkbox input "true"
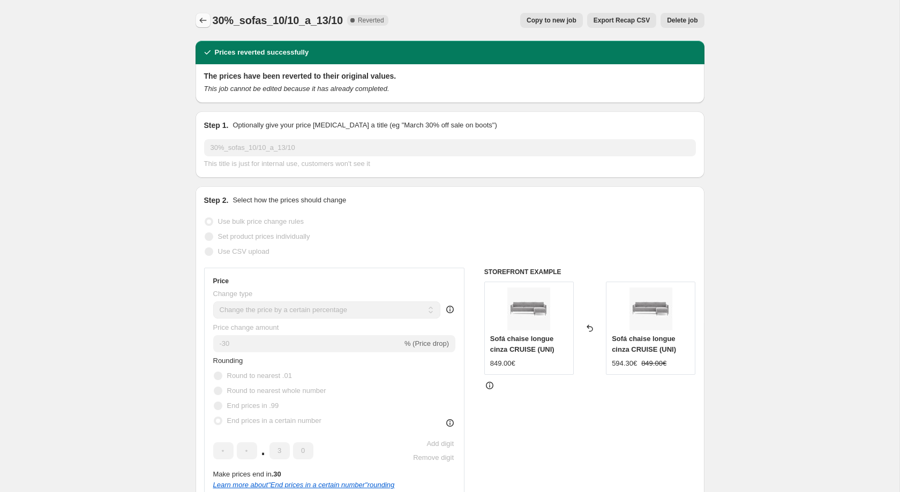
click at [202, 18] on icon "Price change jobs" at bounding box center [203, 20] width 11 height 11
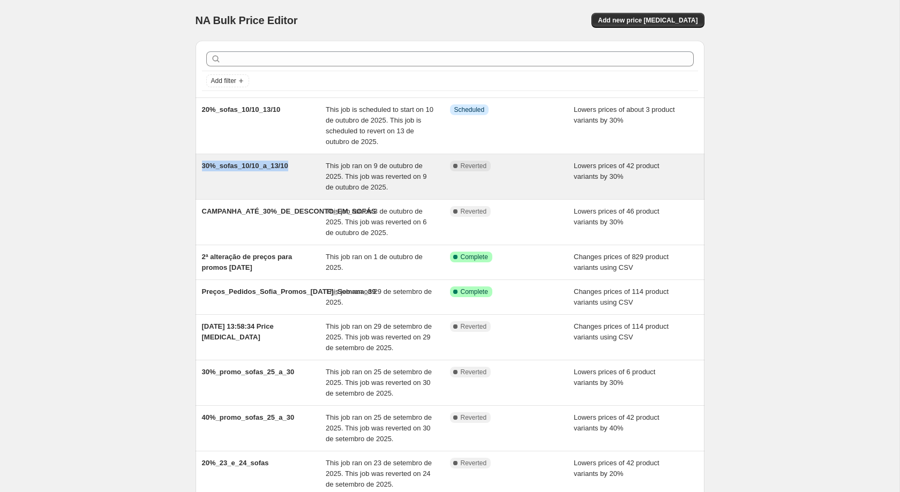
drag, startPoint x: 290, startPoint y: 167, endPoint x: 196, endPoint y: 174, distance: 94.5
click at [196, 174] on div "30%_sofas_10/10_a_13/10 This job ran on 9 de outubro de 2025. This job was reve…" at bounding box center [450, 176] width 509 height 45
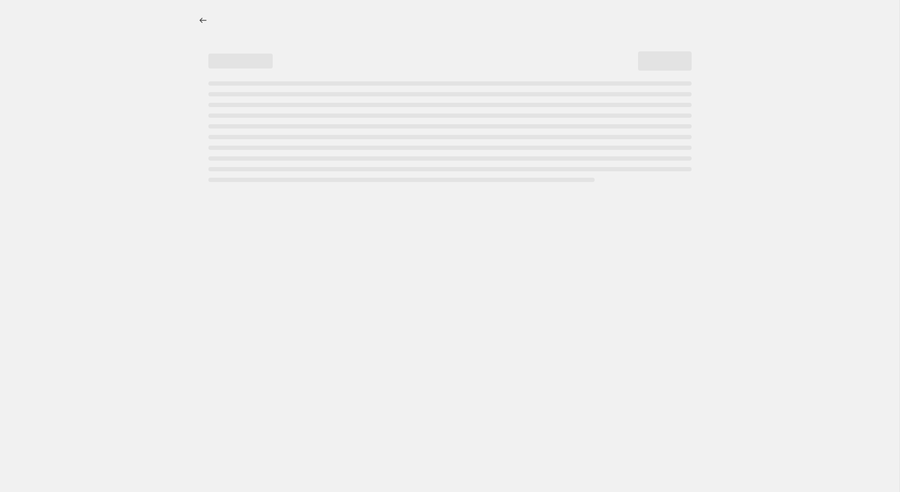
select select "percentage"
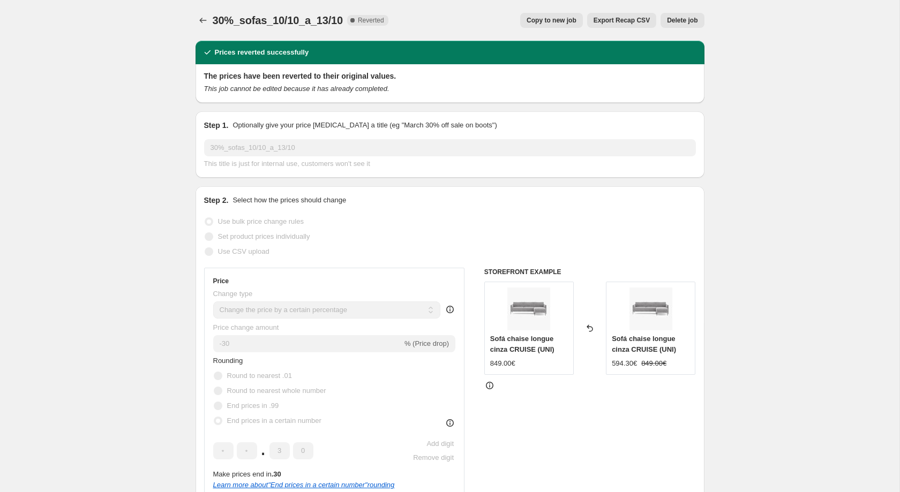
click at [291, 25] on span "30%_sofas_10/10_a_13/10" at bounding box center [278, 20] width 130 height 12
copy span "30%_sofas_10/10_a_13/10"
click at [202, 13] on button "Price change jobs" at bounding box center [203, 20] width 15 height 15
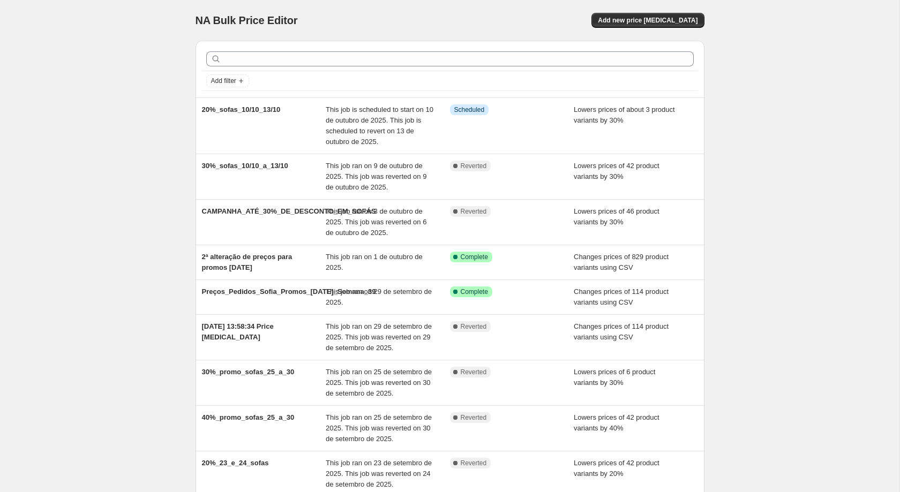
click at [654, 25] on button "Add new price [MEDICAL_DATA]" at bounding box center [647, 20] width 112 height 15
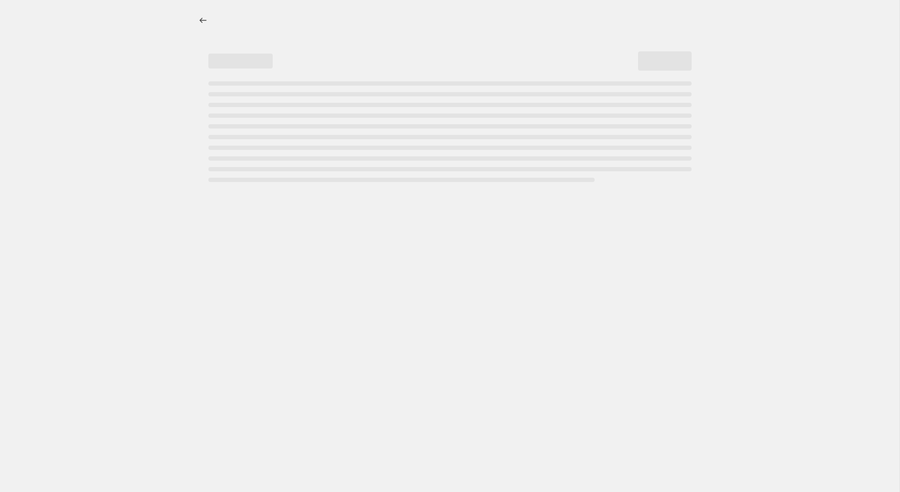
select select "percentage"
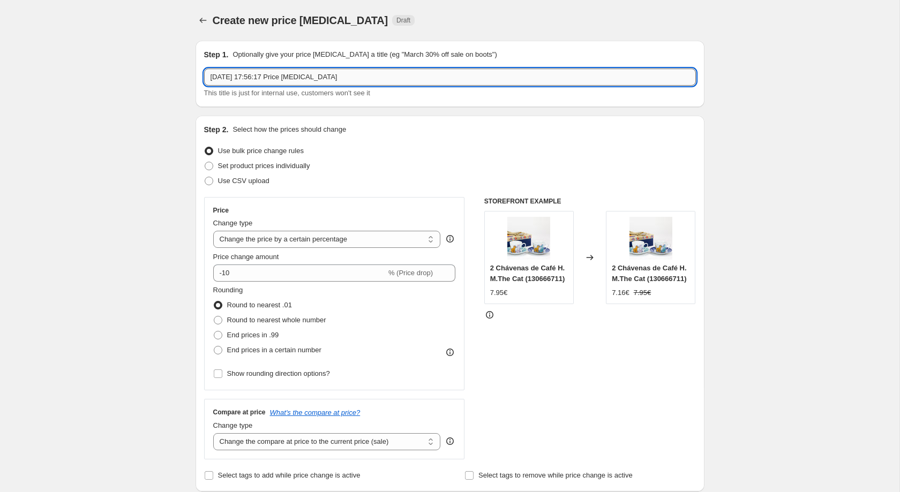
click at [430, 79] on input "9/10/2025, 17:56:17 Price change job" at bounding box center [450, 77] width 492 height 17
paste input "30%_sofas_10/10_a_13/10"
type input "30%_sofas_10/10_a_13/10"
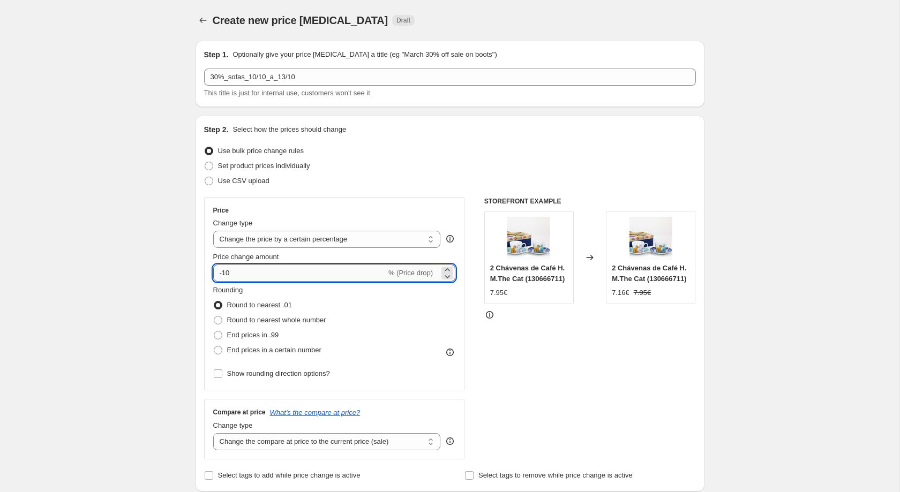
drag, startPoint x: 223, startPoint y: 272, endPoint x: 231, endPoint y: 275, distance: 9.2
click at [231, 275] on input "-10" at bounding box center [299, 273] width 173 height 17
type input "-30"
click at [227, 350] on span "End prices in a certain number" at bounding box center [274, 350] width 94 height 8
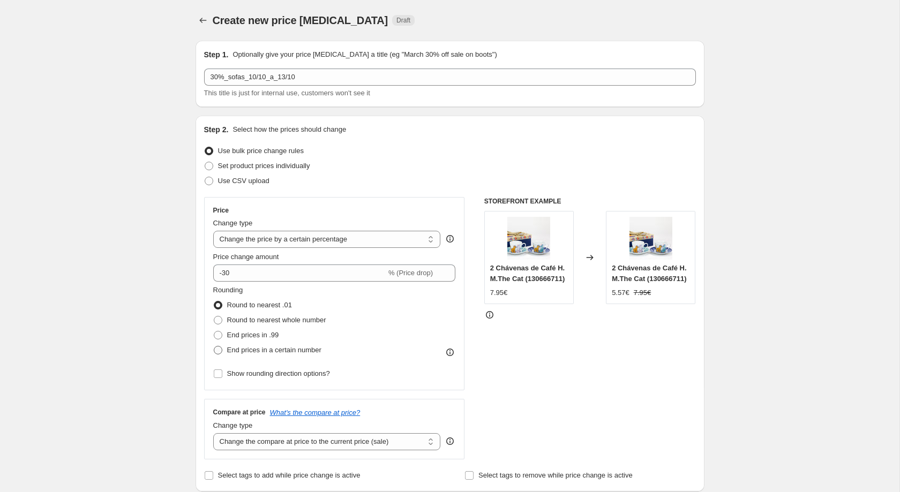
click at [214, 347] on input "End prices in a certain number" at bounding box center [214, 346] width 1 height 1
radio input "true"
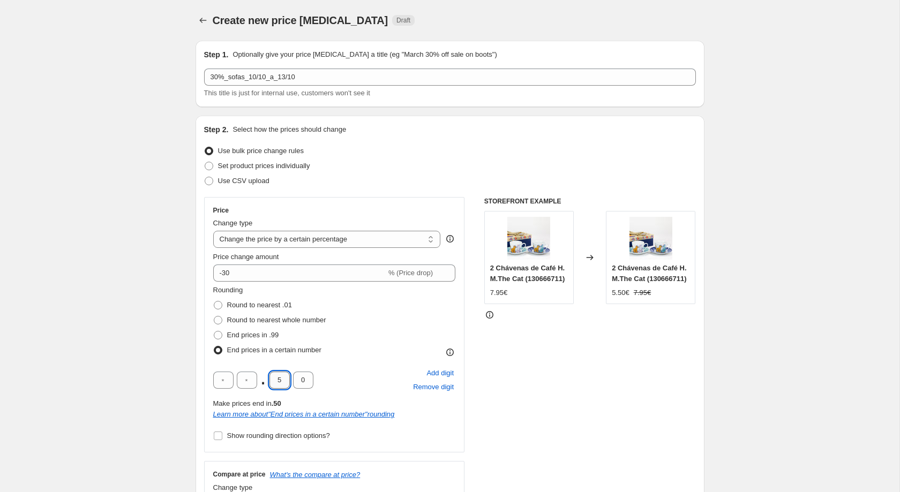
click at [278, 384] on input "5" at bounding box center [279, 380] width 20 height 17
type input "3"
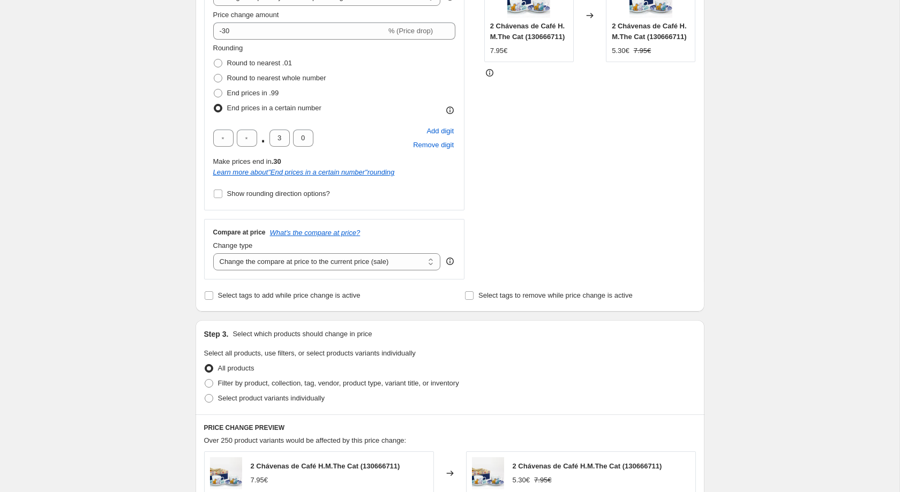
scroll to position [244, 0]
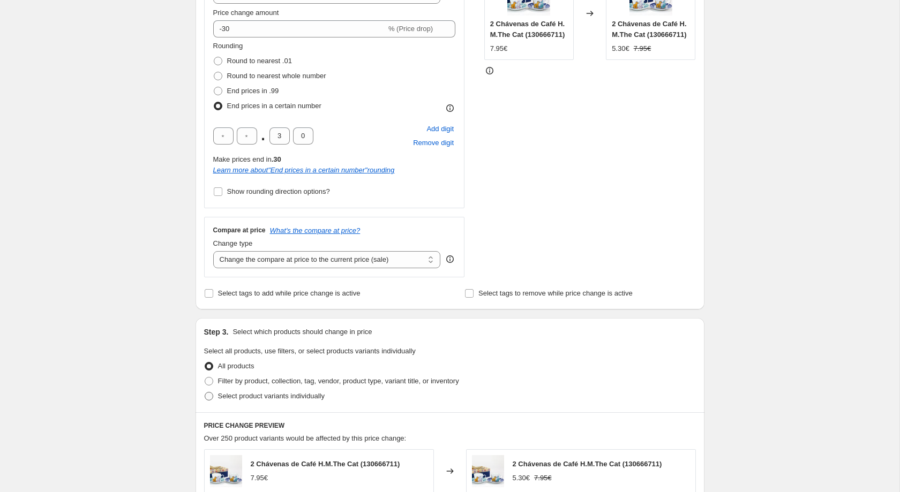
click at [226, 400] on span "Select product variants individually" at bounding box center [271, 396] width 107 height 8
click at [205, 393] on input "Select product variants individually" at bounding box center [205, 392] width 1 height 1
radio input "true"
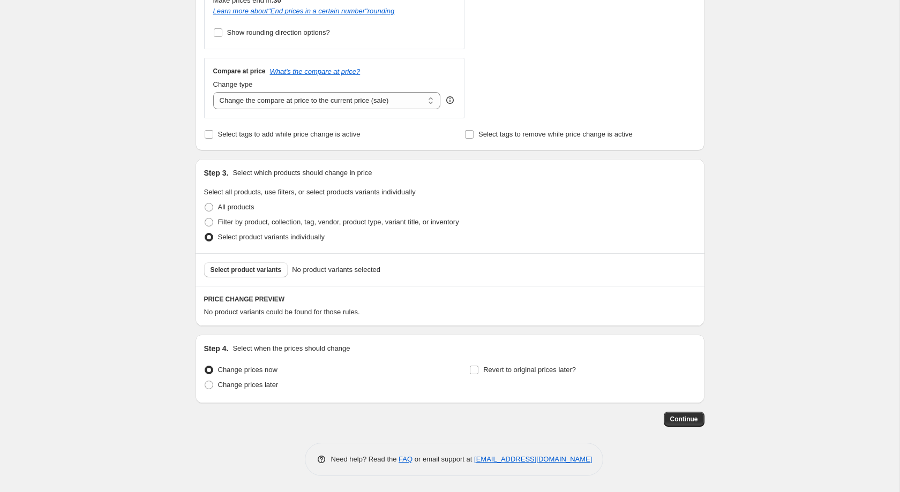
scroll to position [410, 0]
click at [246, 378] on label "Change prices later" at bounding box center [241, 385] width 74 height 15
click at [205, 381] on input "Change prices later" at bounding box center [205, 381] width 1 height 1
radio input "true"
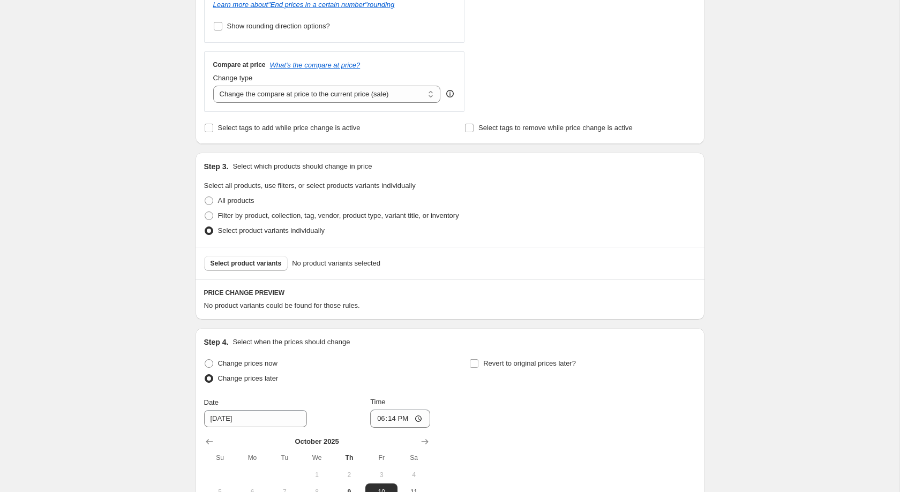
click at [489, 379] on div "Revert to original prices later?" at bounding box center [582, 372] width 226 height 32
click at [491, 371] on label "Revert to original prices later?" at bounding box center [522, 363] width 107 height 15
click at [478, 368] on input "Revert to original prices later?" at bounding box center [474, 363] width 9 height 9
checkbox input "true"
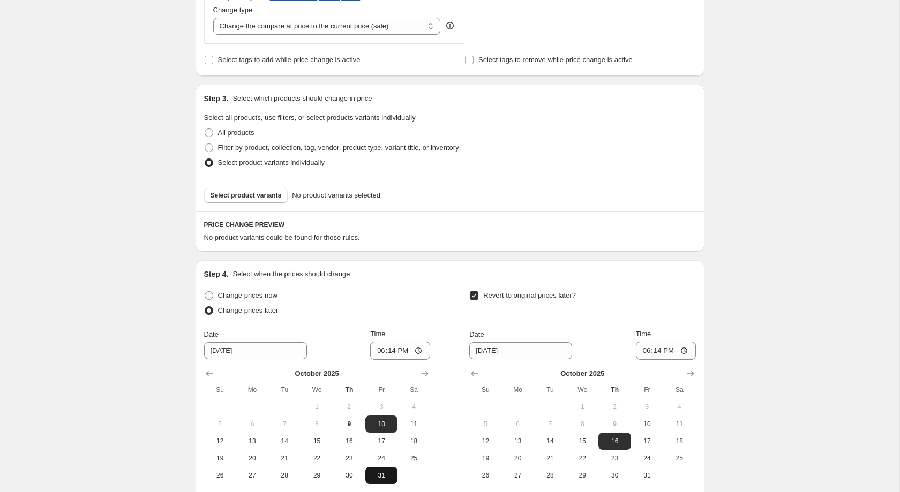
scroll to position [593, 0]
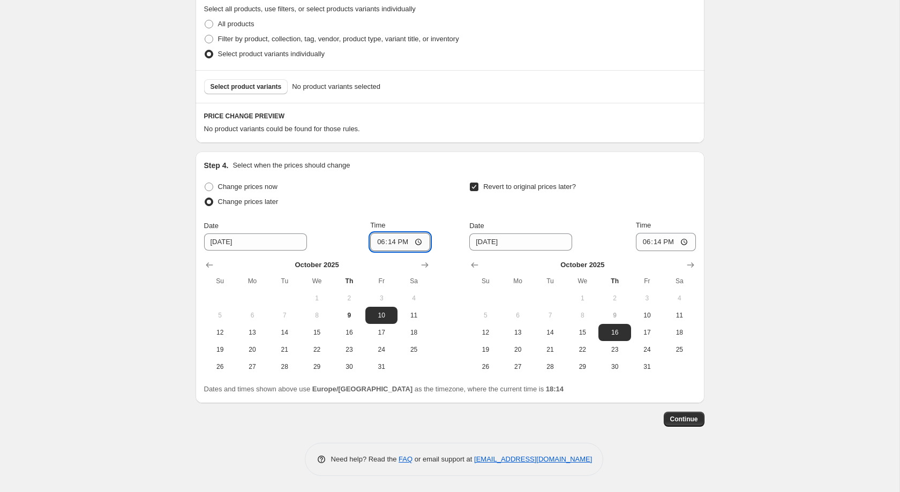
click at [390, 250] on input "18:14" at bounding box center [400, 242] width 60 height 18
type input "00:01"
click at [530, 336] on button "13" at bounding box center [518, 332] width 32 height 17
type input "[DATE]"
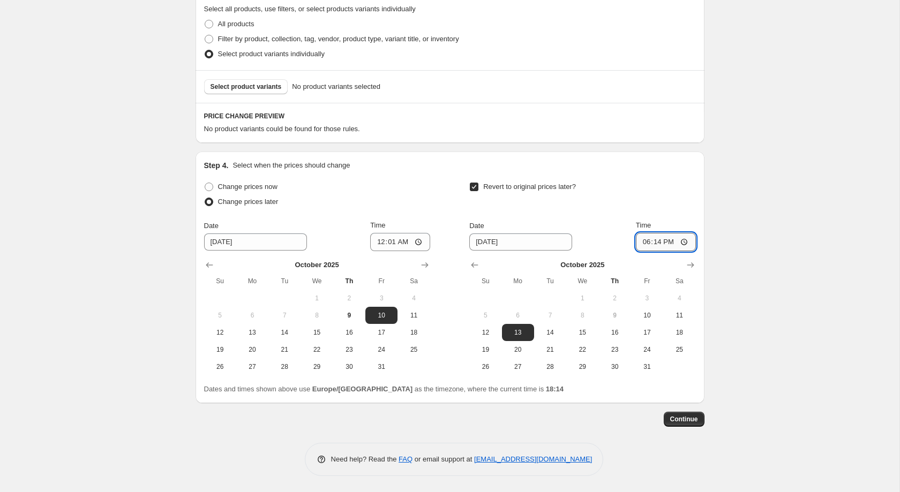
click at [650, 241] on input "18:14" at bounding box center [666, 242] width 60 height 18
type input "23:59"
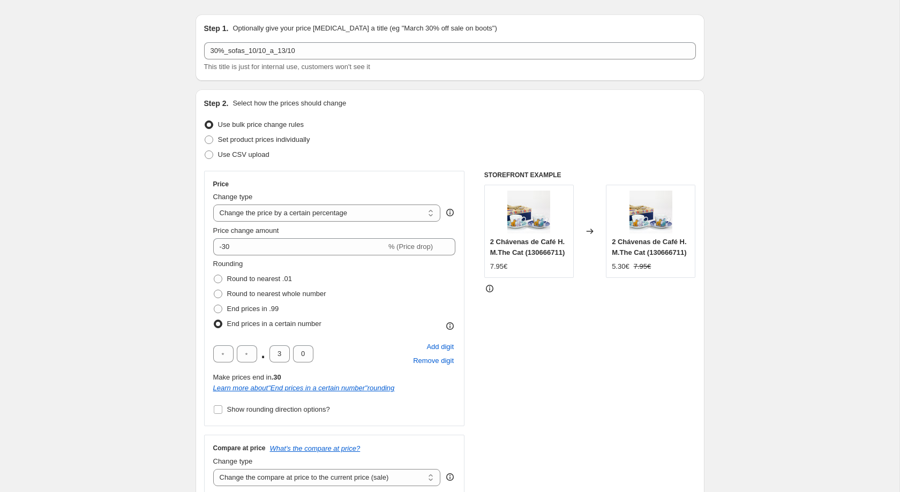
scroll to position [0, 0]
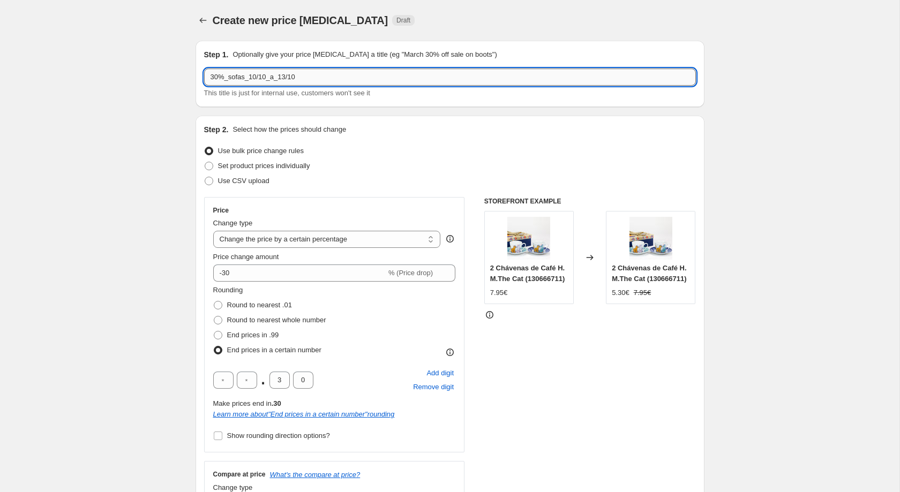
click at [346, 81] on input "30%_sofas_10/10_a_13/10" at bounding box center [450, 77] width 492 height 17
type input "30%_sofas_10/10_a_13/10-2"
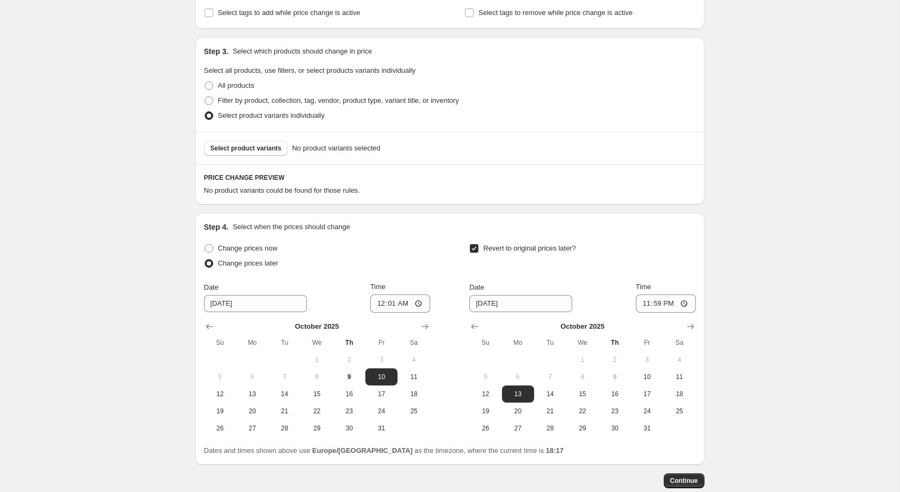
scroll to position [523, 0]
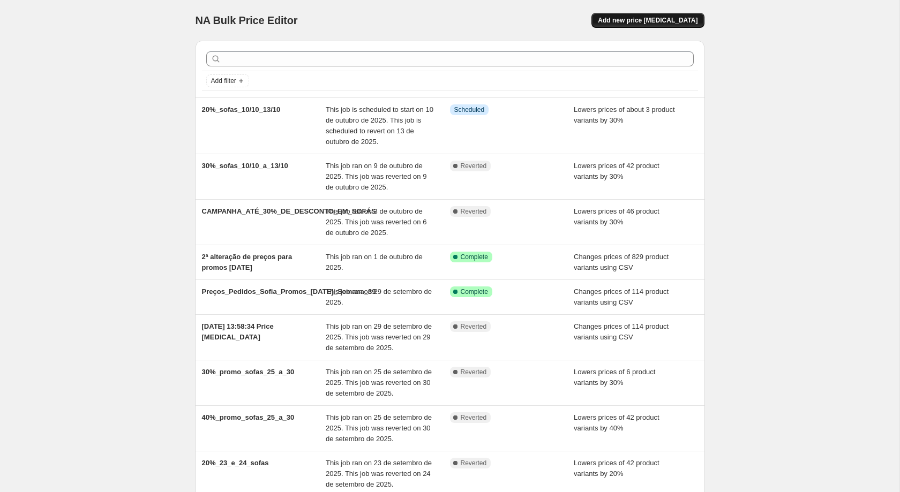
click at [652, 27] on button "Add new price [MEDICAL_DATA]" at bounding box center [647, 20] width 112 height 15
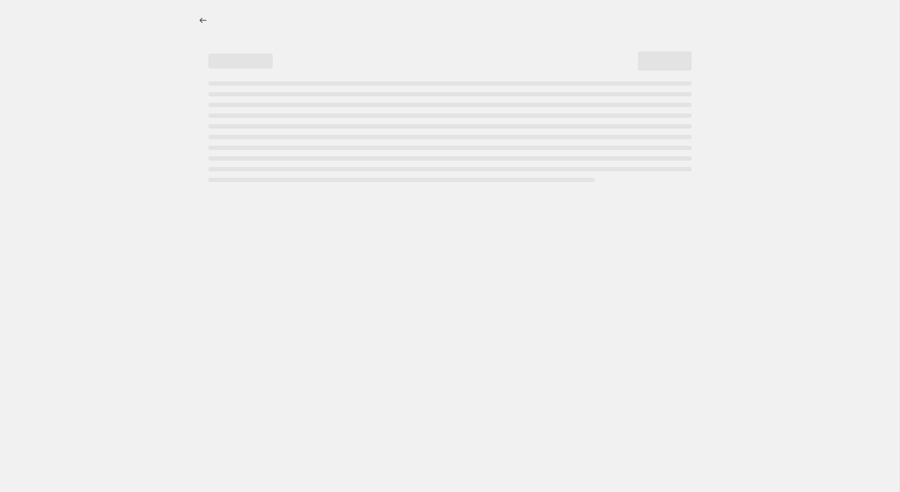
select select "percentage"
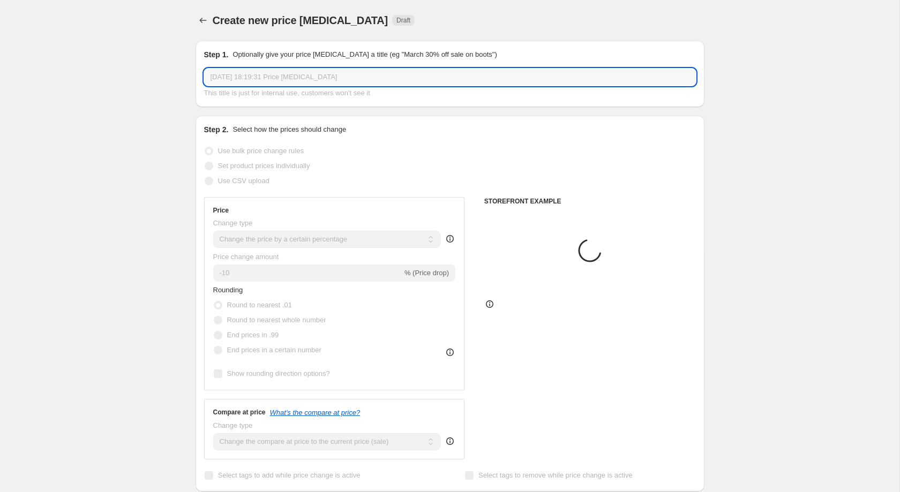
click at [419, 74] on input "[DATE] 18:19:31 Price [MEDICAL_DATA]" at bounding box center [450, 77] width 492 height 17
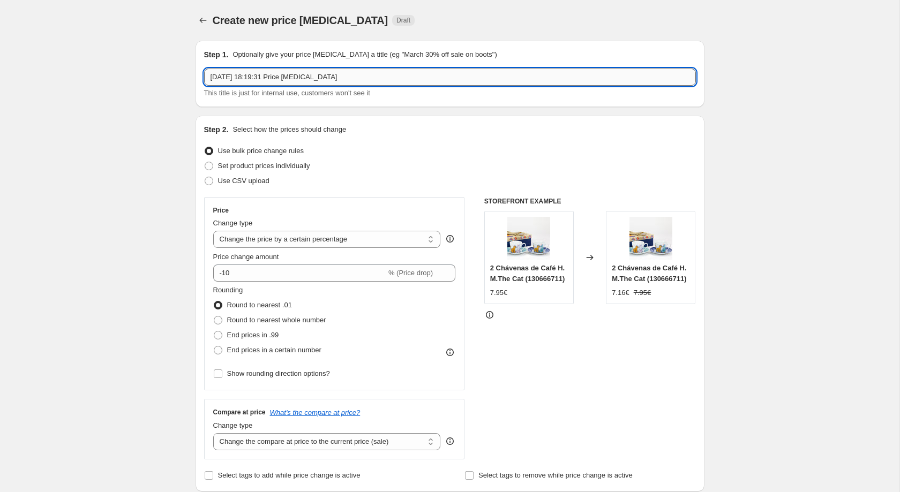
click at [419, 74] on input "[DATE] 18:19:31 Price [MEDICAL_DATA]" at bounding box center [450, 77] width 492 height 17
type input "sofas_30%_10/10_13/10"
click at [273, 352] on span "End prices in a certain number" at bounding box center [274, 350] width 94 height 8
click at [214, 347] on input "End prices in a certain number" at bounding box center [214, 346] width 1 height 1
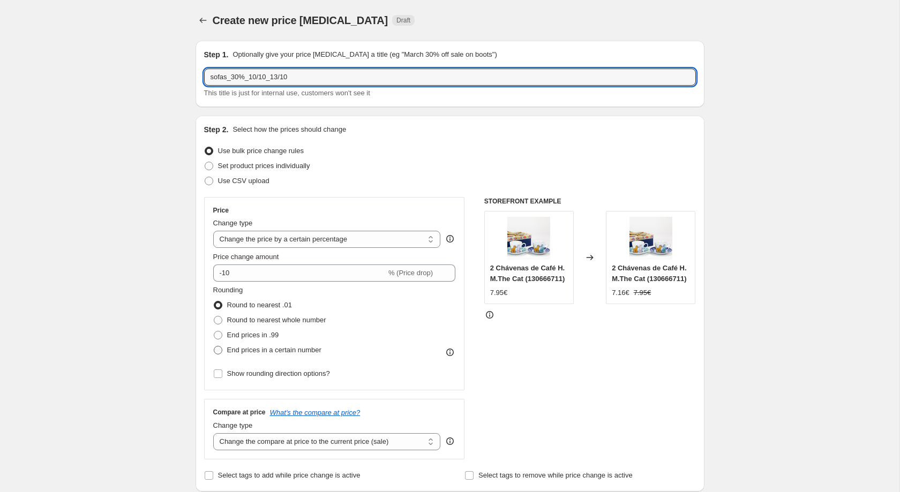
radio input "true"
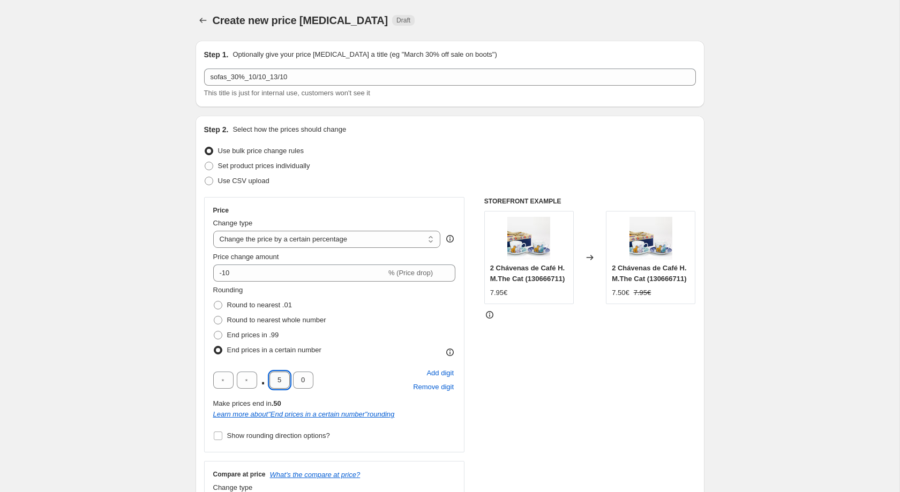
drag, startPoint x: 281, startPoint y: 378, endPoint x: 275, endPoint y: 378, distance: 6.5
click at [275, 378] on input "5" at bounding box center [279, 380] width 20 height 17
type input "3"
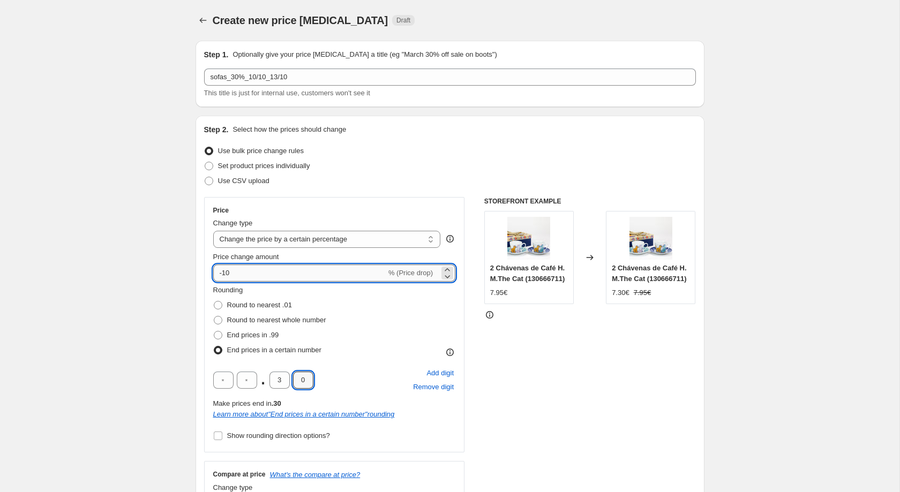
click at [286, 272] on input "-10" at bounding box center [299, 273] width 173 height 17
type input "-1"
type input "-30"
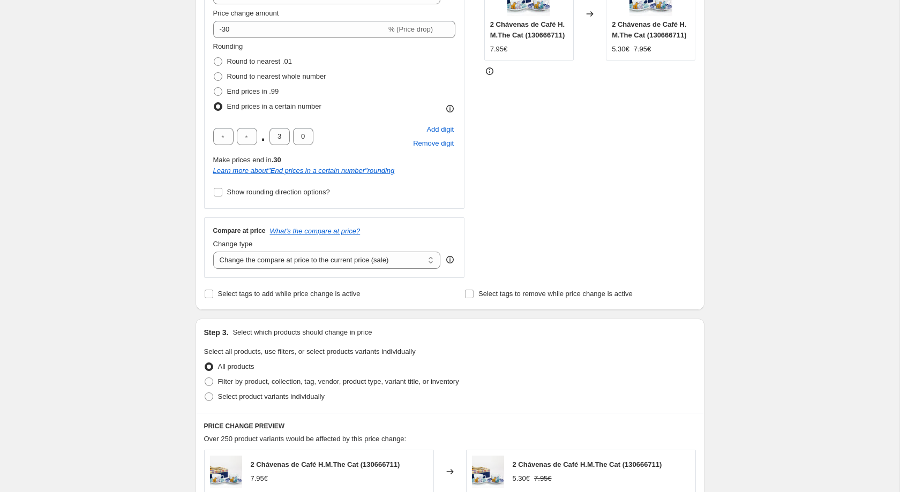
scroll to position [461, 0]
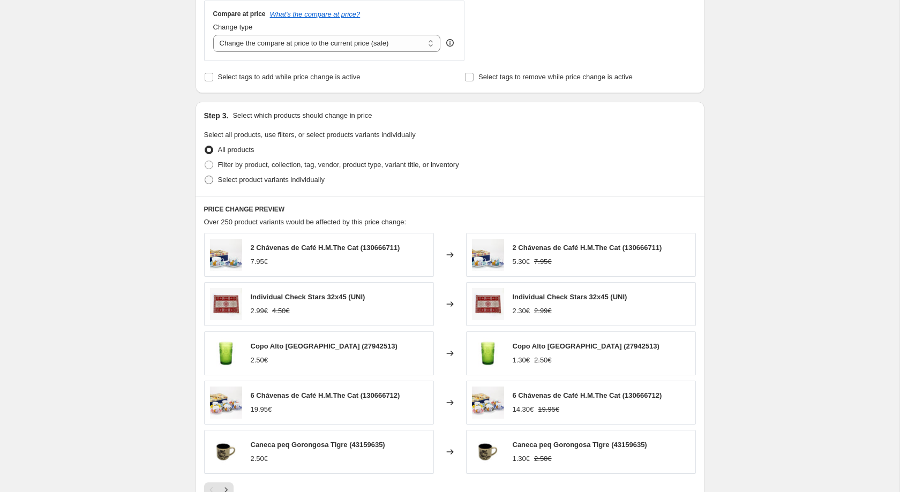
click at [290, 184] on span "Select product variants individually" at bounding box center [271, 180] width 107 height 8
click at [205, 176] on input "Select product variants individually" at bounding box center [205, 176] width 1 height 1
radio input "true"
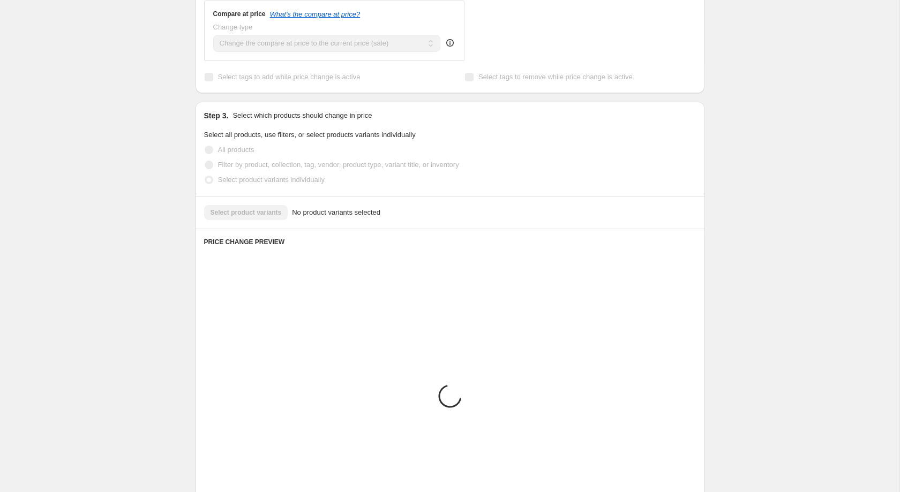
scroll to position [410, 0]
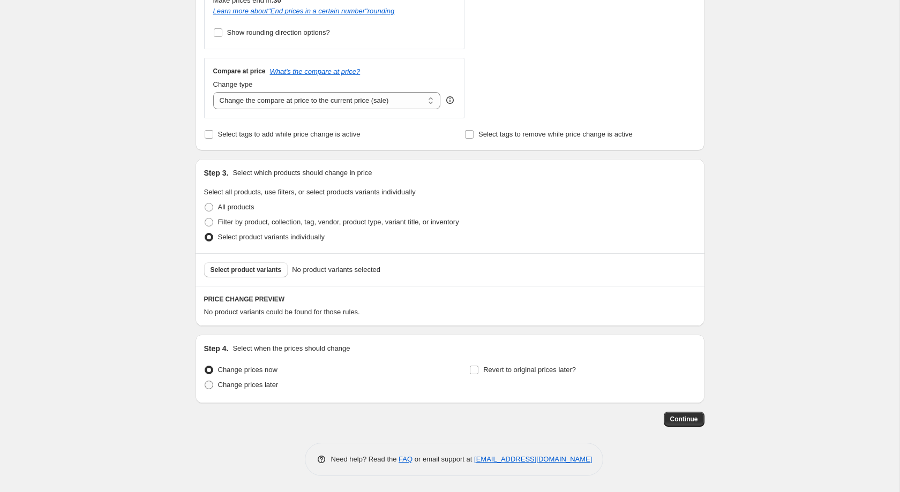
click at [262, 388] on span "Change prices later" at bounding box center [248, 385] width 61 height 8
click at [205, 381] on input "Change prices later" at bounding box center [205, 381] width 1 height 1
radio input "true"
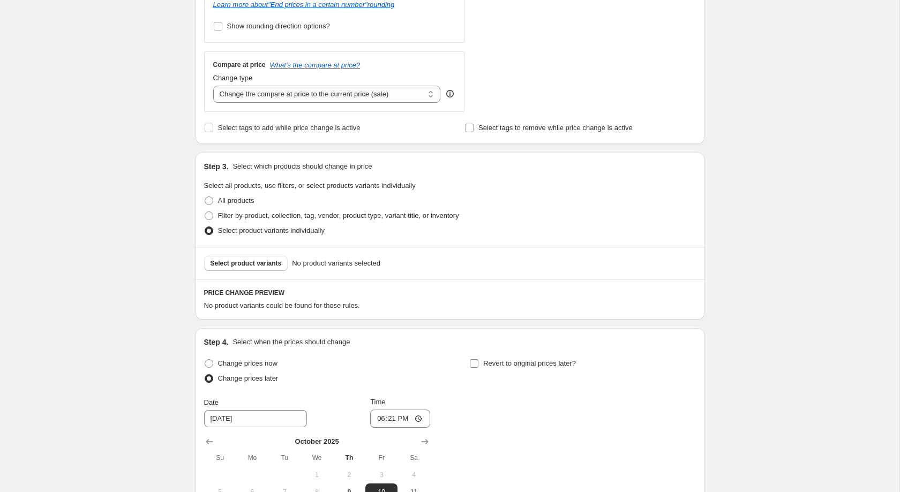
click at [489, 367] on span "Revert to original prices later?" at bounding box center [529, 363] width 93 height 8
click at [478, 368] on input "Revert to original prices later?" at bounding box center [474, 363] width 9 height 9
checkbox input "true"
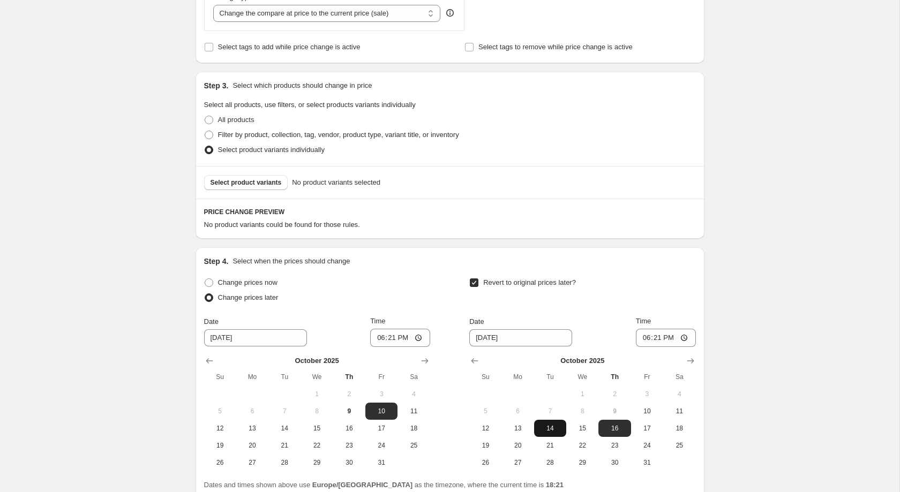
scroll to position [492, 0]
click at [528, 431] on span "13" at bounding box center [518, 427] width 24 height 9
type input "[DATE]"
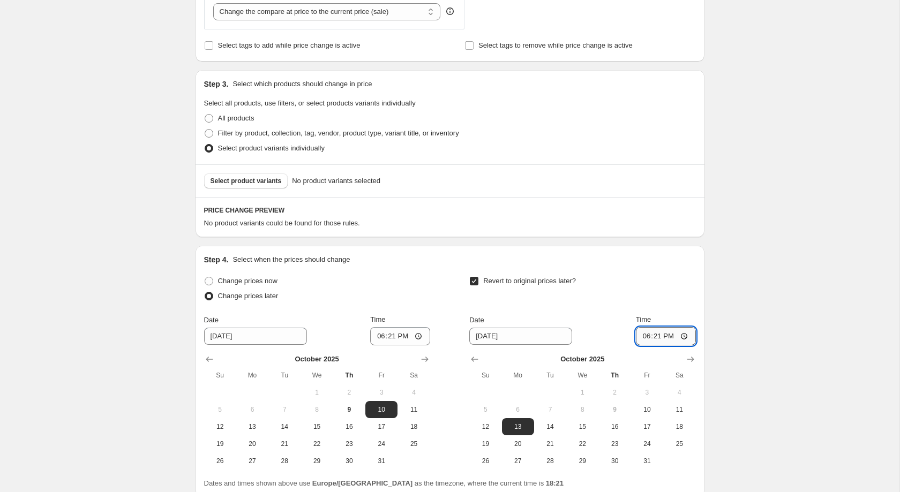
click at [659, 344] on input "18:21" at bounding box center [666, 336] width 60 height 18
type input "23:59"
click at [393, 344] on input "18:21" at bounding box center [400, 336] width 60 height 18
type input "00:01"
click at [149, 333] on div "Create new price [MEDICAL_DATA]. This page is ready Create new price [MEDICAL_D…" at bounding box center [449, 47] width 899 height 1079
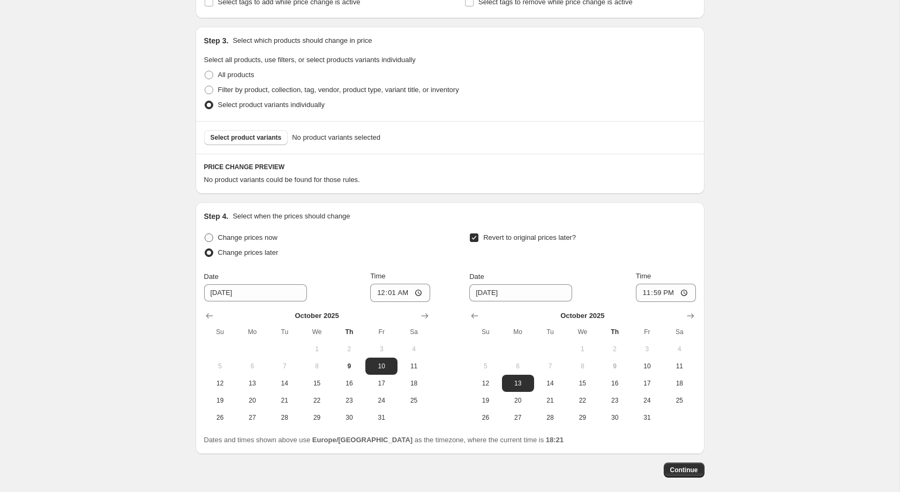
scroll to position [593, 0]
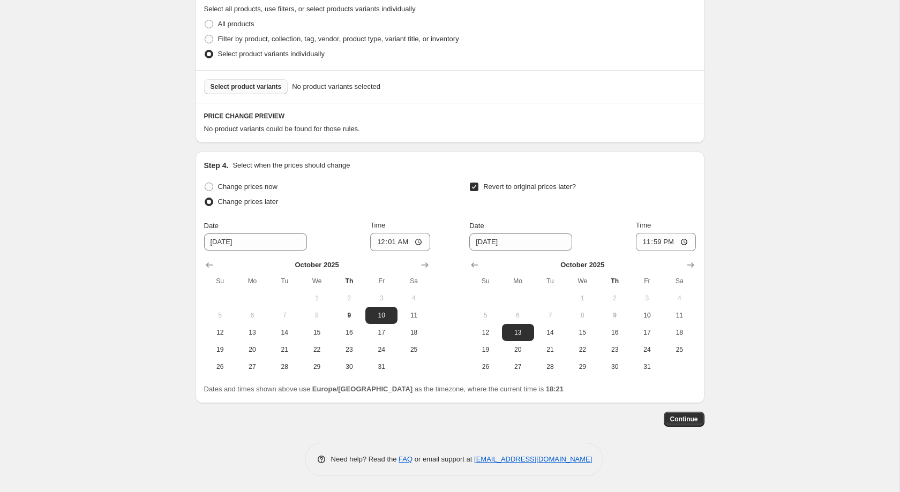
click at [264, 86] on span "Select product variants" at bounding box center [246, 86] width 71 height 9
click at [245, 93] on button "Select product variants" at bounding box center [246, 86] width 84 height 15
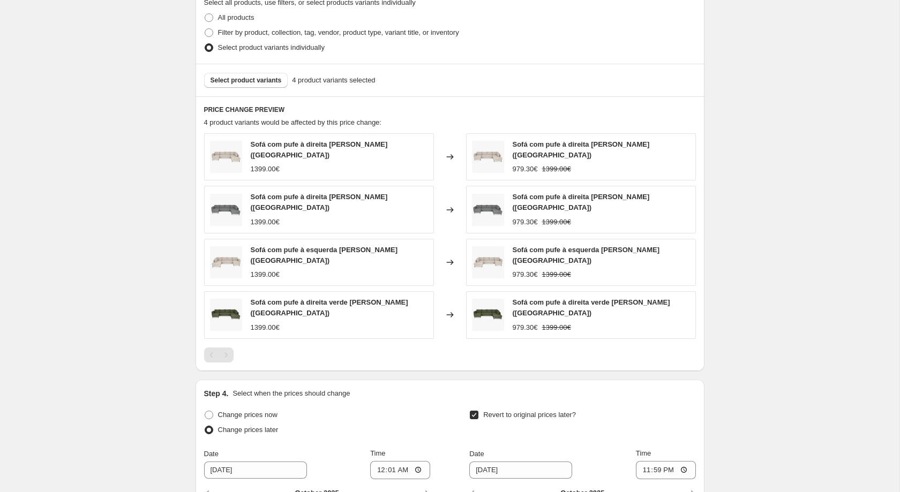
click at [263, 85] on span "Select product variants" at bounding box center [246, 80] width 71 height 9
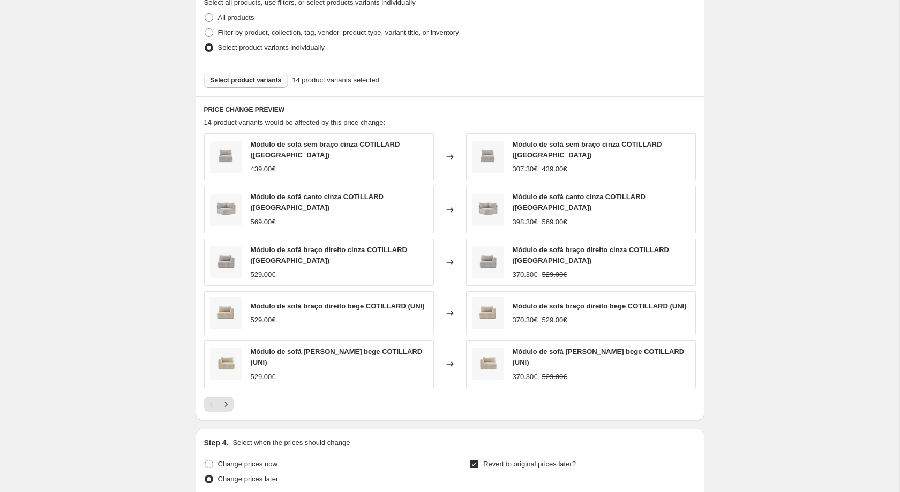
click at [249, 84] on span "Select product variants" at bounding box center [246, 80] width 71 height 9
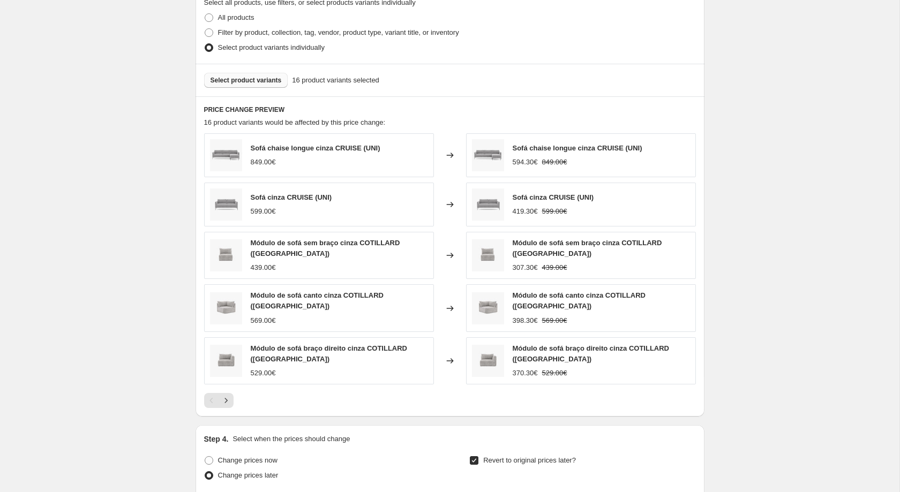
click at [235, 85] on span "Select product variants" at bounding box center [246, 80] width 71 height 9
click at [252, 85] on span "Select product variants" at bounding box center [246, 80] width 71 height 9
click at [282, 86] on button "Select product variants" at bounding box center [246, 80] width 84 height 15
click at [270, 94] on div "Select product variants 26 product variants selected" at bounding box center [450, 80] width 509 height 33
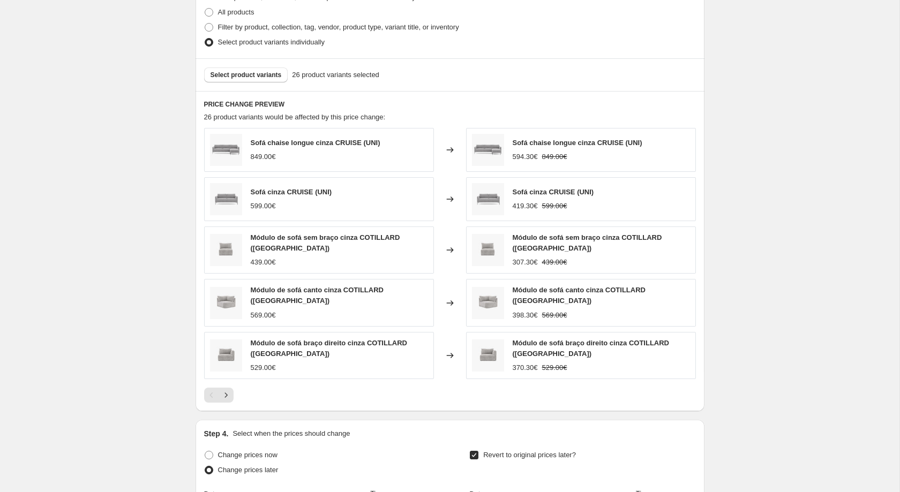
scroll to position [600, 0]
click at [266, 72] on button "Select product variants" at bounding box center [246, 73] width 84 height 15
click at [272, 77] on span "Select product variants" at bounding box center [246, 73] width 71 height 9
click at [253, 73] on button "Select product variants" at bounding box center [246, 73] width 84 height 15
click at [264, 74] on button "Select product variants" at bounding box center [246, 73] width 84 height 15
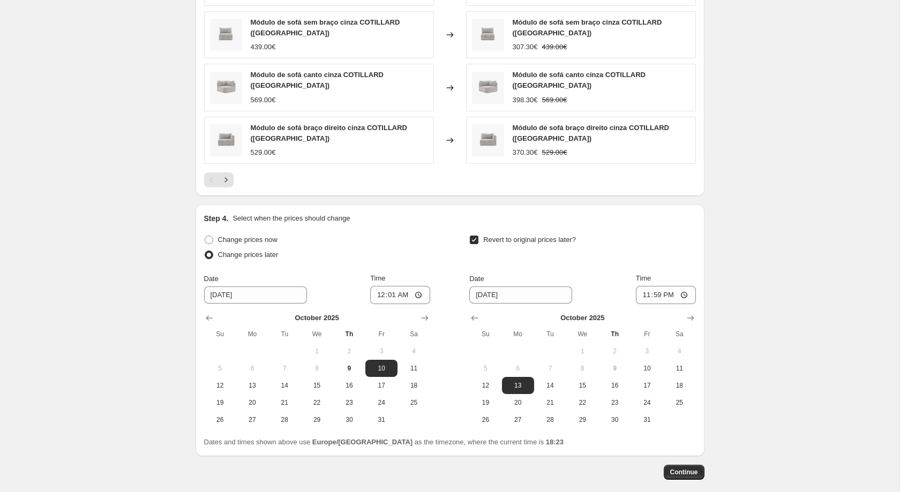
scroll to position [863, 0]
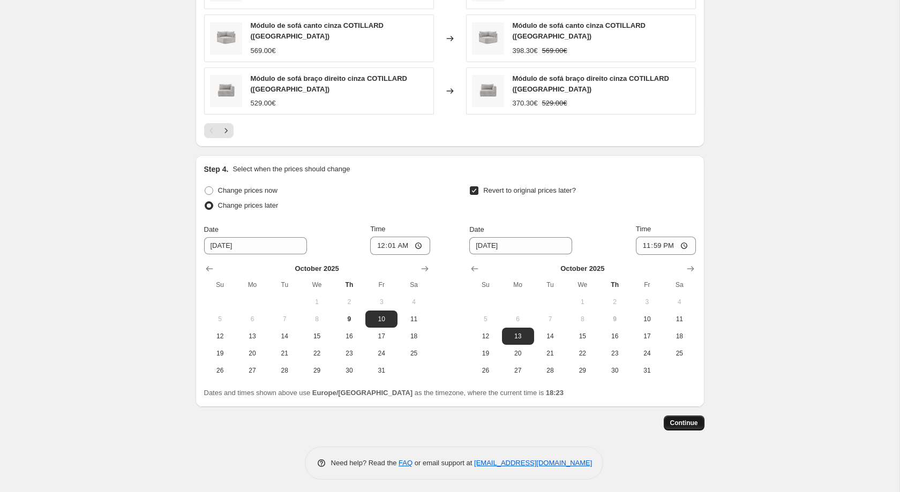
click at [687, 419] on span "Continue" at bounding box center [684, 423] width 28 height 9
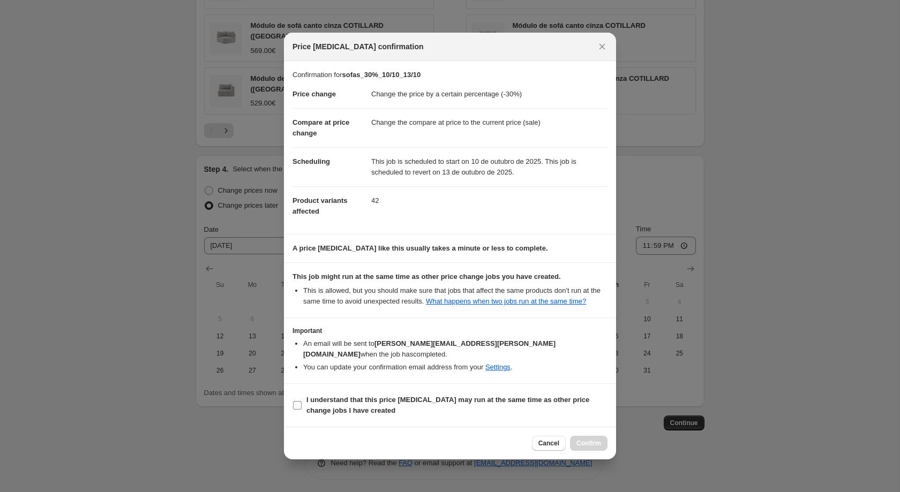
click at [396, 396] on b "I understand that this price [MEDICAL_DATA] may run at the same time as other p…" at bounding box center [447, 405] width 283 height 19
click at [302, 401] on input "I understand that this price [MEDICAL_DATA] may run at the same time as other p…" at bounding box center [297, 405] width 9 height 9
checkbox input "true"
click at [574, 436] on button "Confirm" at bounding box center [588, 443] width 37 height 15
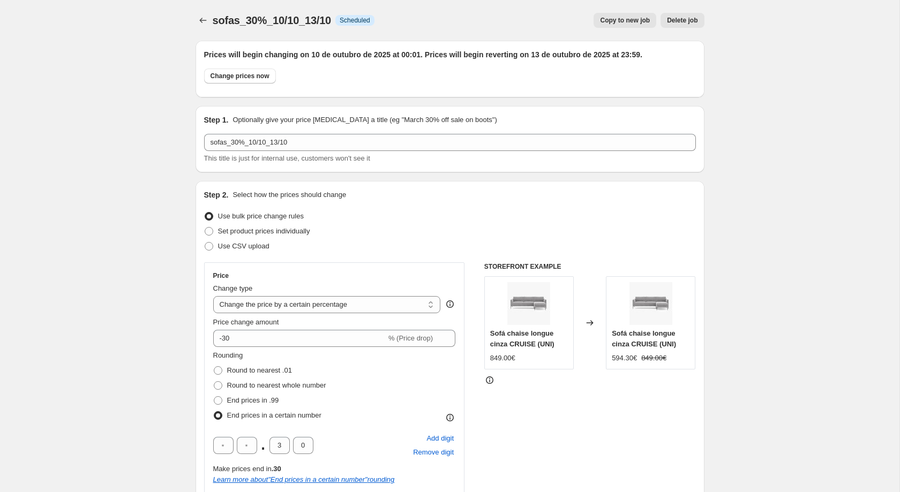
scroll to position [863, 0]
